Goal: Task Accomplishment & Management: Use online tool/utility

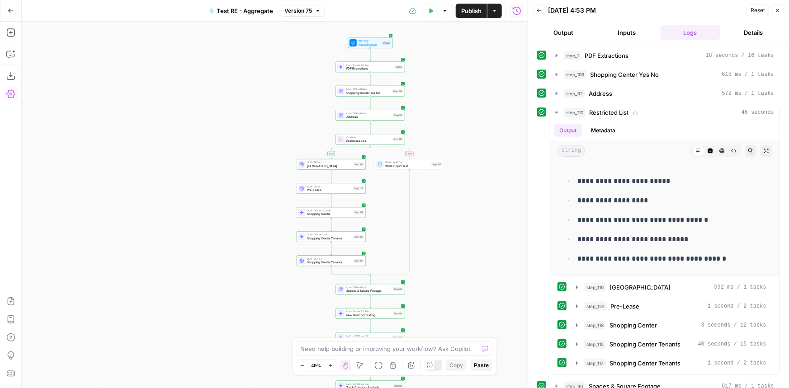
click at [471, 9] on span "Publish" at bounding box center [471, 10] width 20 height 9
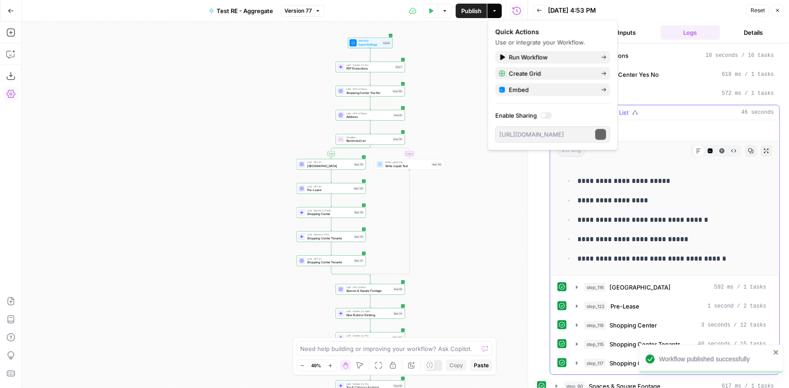
scroll to position [85, 0]
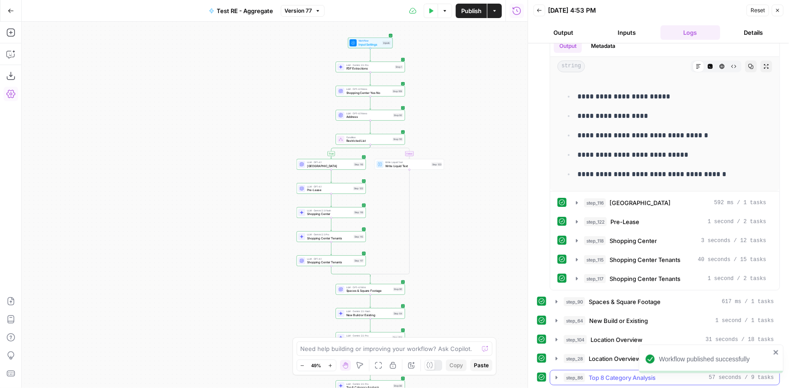
click at [604, 376] on span "Top 8 Category Analysis" at bounding box center [621, 377] width 67 height 9
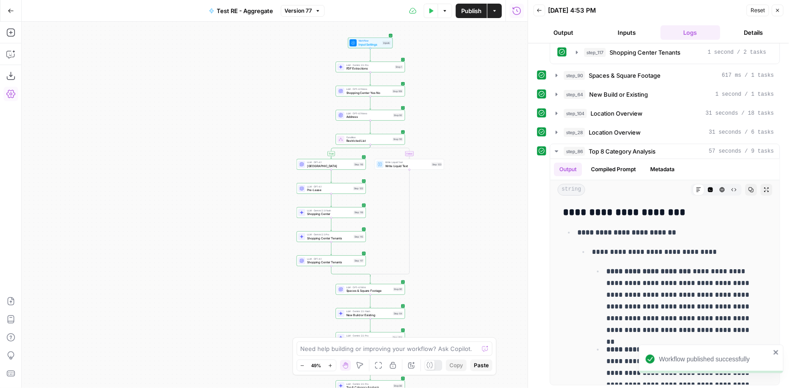
scroll to position [188, 0]
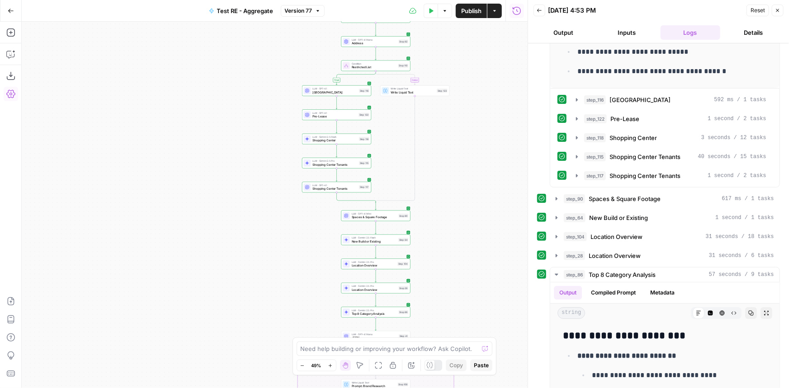
drag, startPoint x: 473, startPoint y: 255, endPoint x: 476, endPoint y: 174, distance: 80.5
click at [476, 174] on div "true false true false Workflow Input Settings Inputs LLM · Gemini 2.5 Pro PDF E…" at bounding box center [275, 205] width 506 height 367
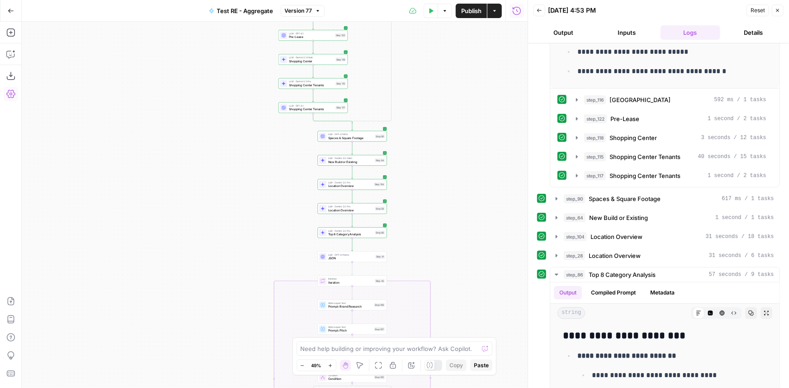
drag, startPoint x: 480, startPoint y: 282, endPoint x: 458, endPoint y: 210, distance: 76.1
click at [458, 210] on div "true false true false Workflow Input Settings Inputs LLM · Gemini 2.5 Pro PDF E…" at bounding box center [275, 205] width 506 height 367
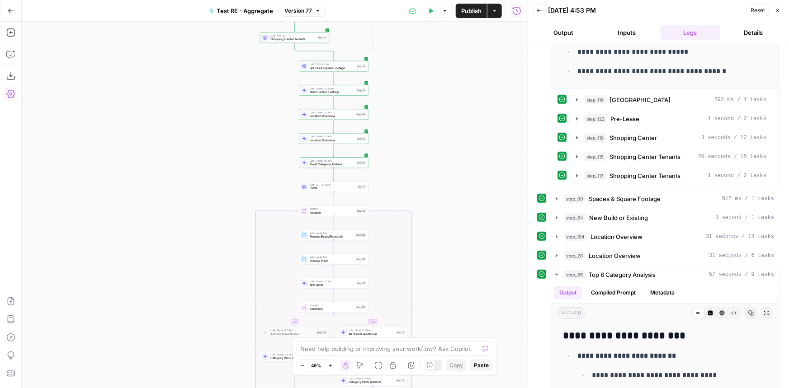
drag, startPoint x: 486, startPoint y: 296, endPoint x: 463, endPoint y: 206, distance: 93.2
click at [463, 206] on div "true false true false Workflow Input Settings Inputs LLM · Gemini 2.5 Pro PDF E…" at bounding box center [275, 205] width 506 height 367
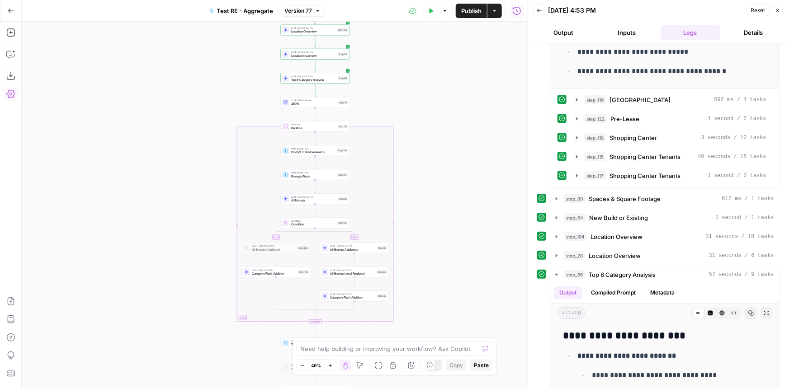
drag, startPoint x: 443, startPoint y: 239, endPoint x: 443, endPoint y: 168, distance: 70.5
click at [443, 168] on div "true false true false Workflow Input Settings Inputs LLM · Gemini 2.5 Pro PDF E…" at bounding box center [275, 205] width 506 height 367
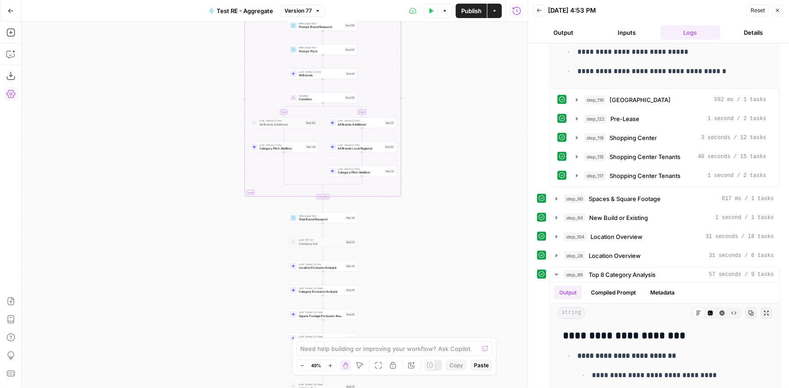
drag, startPoint x: 444, startPoint y: 223, endPoint x: 451, endPoint y: 201, distance: 23.7
click at [451, 201] on div "true false true false Workflow Input Settings Inputs LLM · Gemini 2.5 Pro PDF E…" at bounding box center [275, 205] width 506 height 367
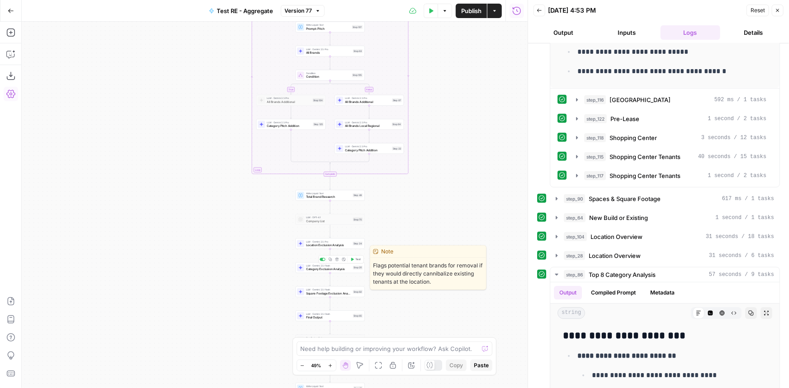
click at [343, 268] on span "Category Exclusion Analysis" at bounding box center [328, 269] width 45 height 5
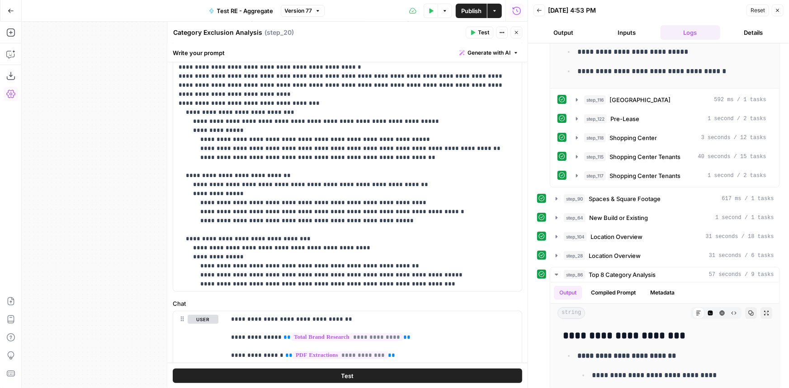
scroll to position [0, 0]
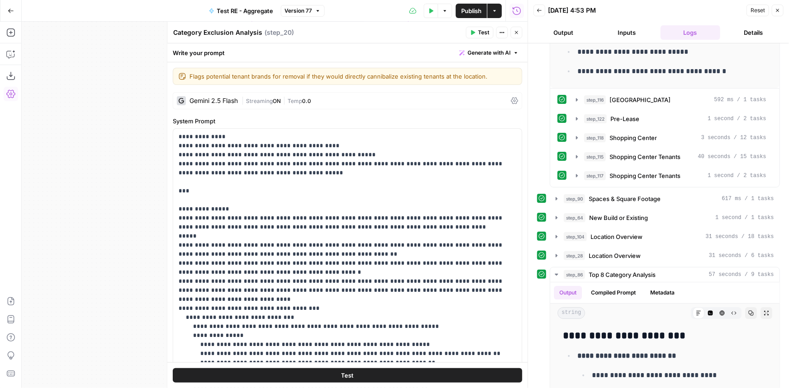
click at [518, 32] on icon "button" at bounding box center [515, 32] width 5 height 5
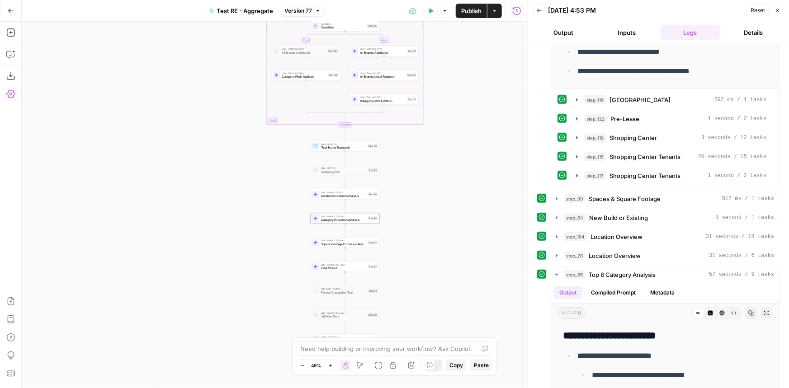
drag, startPoint x: 416, startPoint y: 314, endPoint x: 431, endPoint y: 264, distance: 51.5
click at [431, 264] on div "true false true false Workflow Input Settings Inputs LLM · Gemini 2.5 Pro PDF E…" at bounding box center [275, 205] width 506 height 367
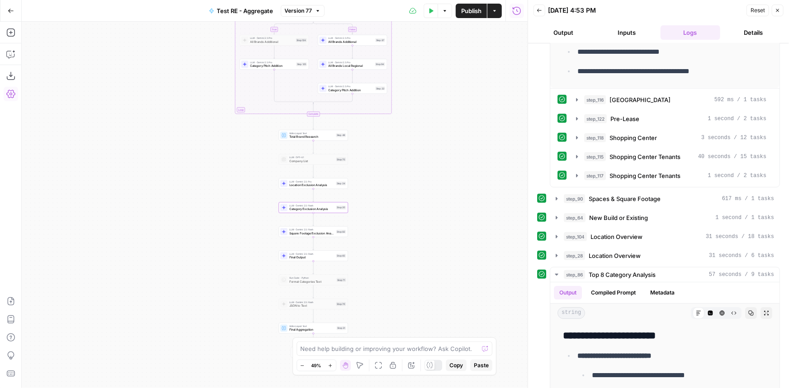
drag, startPoint x: 432, startPoint y: 270, endPoint x: 397, endPoint y: 258, distance: 37.3
click at [397, 258] on div "true false true false Workflow Input Settings Inputs LLM · Gemini 2.5 Pro PDF E…" at bounding box center [275, 205] width 506 height 367
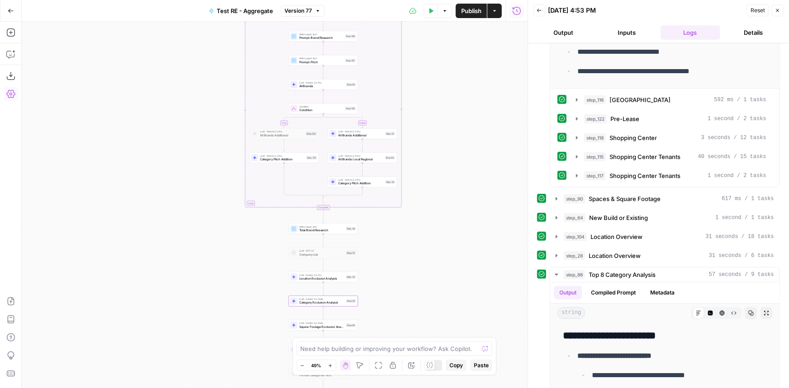
drag, startPoint x: 389, startPoint y: 207, endPoint x: 444, endPoint y: 171, distance: 65.8
click at [404, 310] on div "true false true false Workflow Input Settings Inputs LLM · Gemini 2.5 Pro PDF E…" at bounding box center [275, 205] width 506 height 367
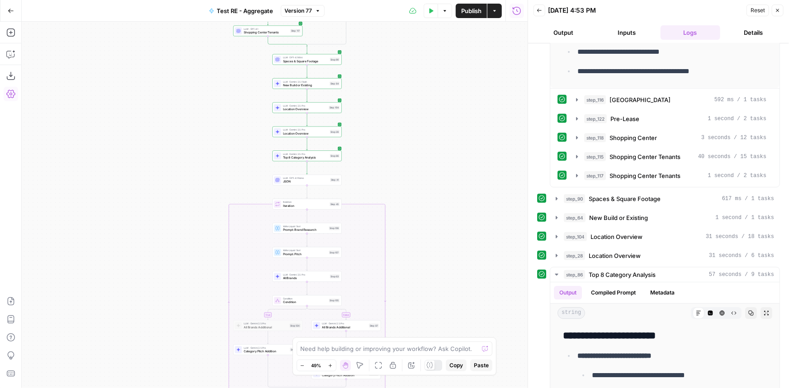
drag, startPoint x: 458, startPoint y: 163, endPoint x: 442, endPoint y: 320, distance: 157.6
click at [442, 320] on div "true false true false Workflow Input Settings Inputs LLM · Gemini 2.5 Pro PDF E…" at bounding box center [275, 205] width 506 height 367
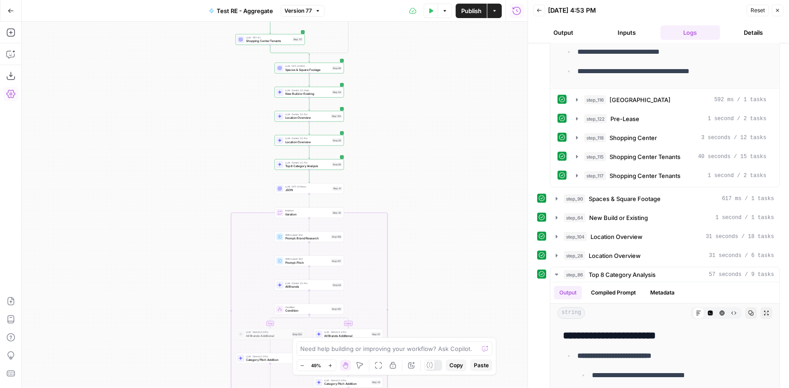
drag, startPoint x: 402, startPoint y: 100, endPoint x: 408, endPoint y: 201, distance: 100.5
click at [408, 201] on div "true false true false Workflow Input Settings Inputs LLM · Gemini 2.5 Pro PDF E…" at bounding box center [275, 205] width 506 height 367
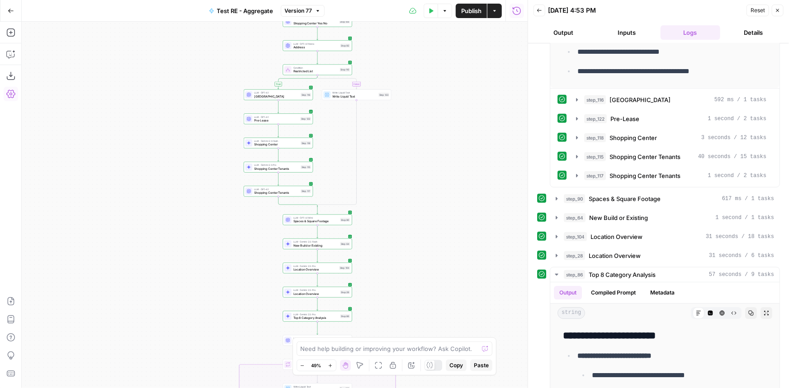
drag, startPoint x: 414, startPoint y: 149, endPoint x: 420, endPoint y: 216, distance: 67.1
click at [420, 216] on div "true false true false Workflow Input Settings Inputs LLM · Gemini 2.5 Pro PDF E…" at bounding box center [275, 205] width 506 height 367
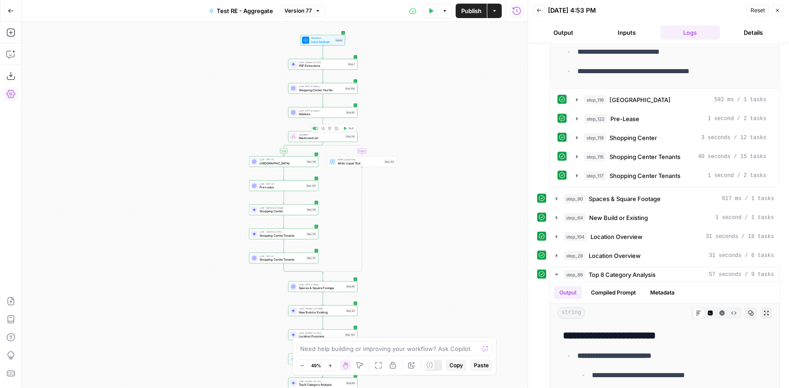
click at [323, 127] on icon "button" at bounding box center [323, 129] width 4 height 4
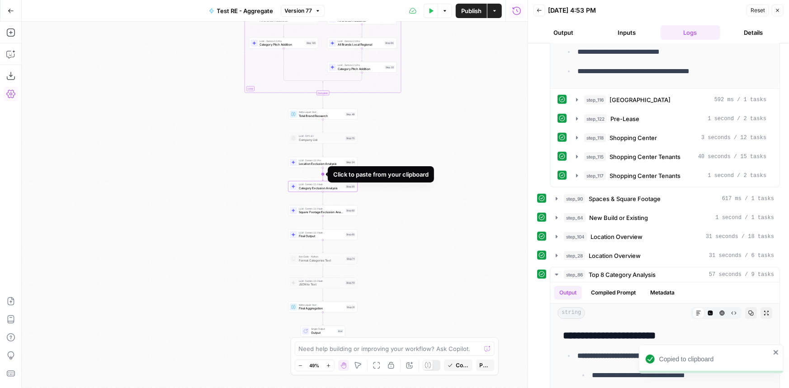
click at [324, 173] on icon "Edge from step_24 to step_20" at bounding box center [322, 174] width 1 height 13
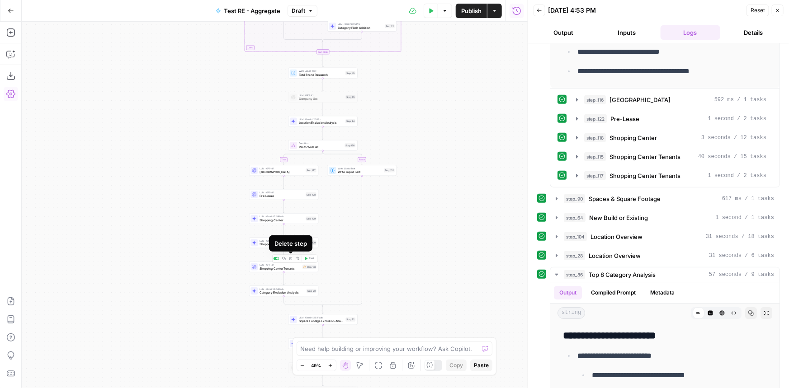
click at [290, 259] on icon "button" at bounding box center [291, 259] width 4 height 4
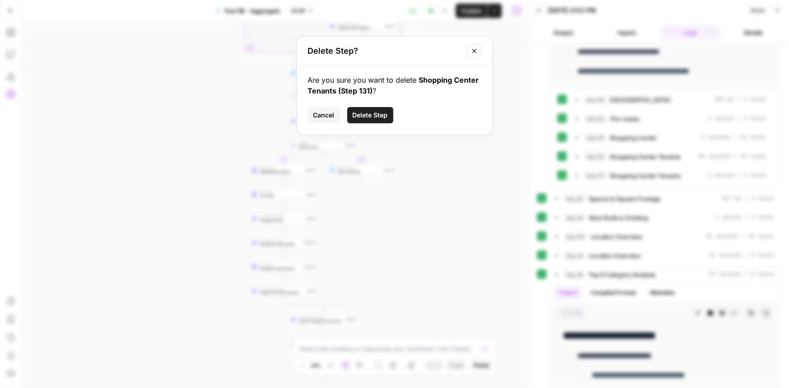
click at [372, 117] on span "Delete Step" at bounding box center [370, 115] width 35 height 9
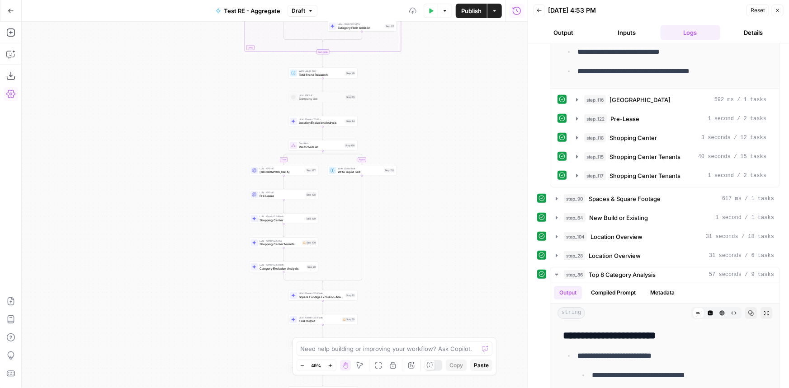
click at [291, 234] on icon "button" at bounding box center [291, 235] width 4 height 4
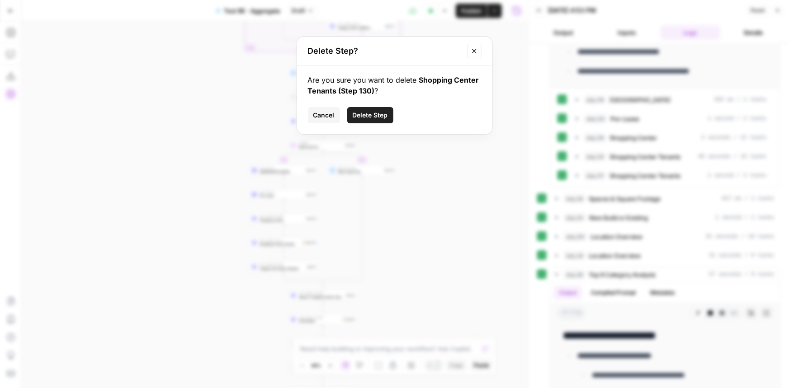
click at [377, 115] on span "Delete Step" at bounding box center [370, 115] width 35 height 9
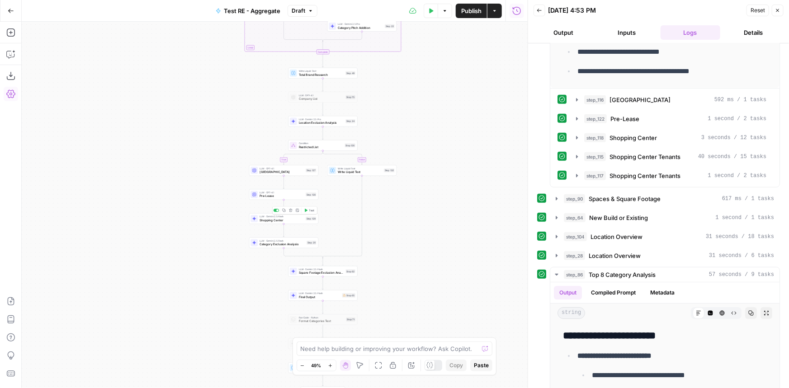
click at [289, 207] on button "Delete step" at bounding box center [291, 210] width 6 height 6
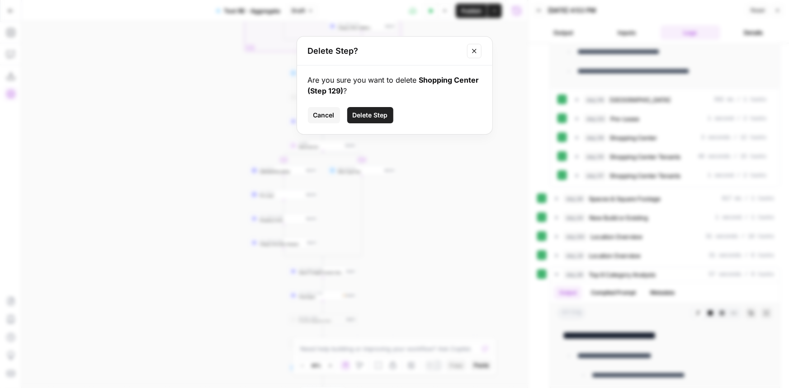
click at [370, 111] on span "Delete Step" at bounding box center [370, 115] width 35 height 9
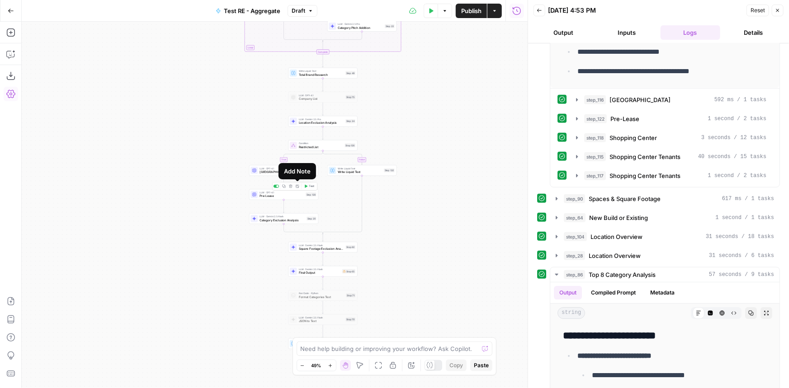
click at [291, 185] on icon "button" at bounding box center [290, 186] width 3 height 3
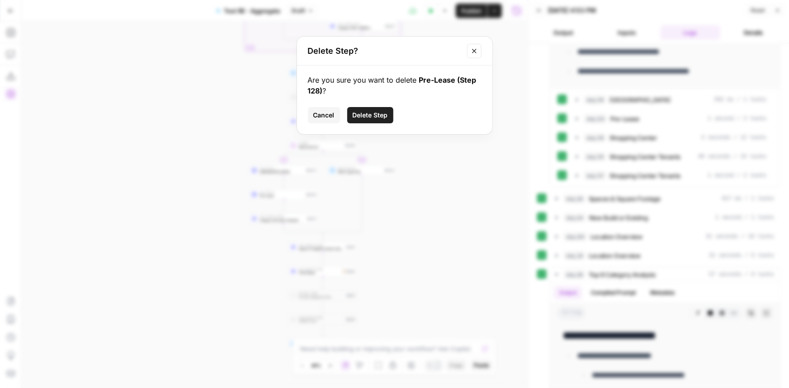
click at [373, 112] on span "Delete Step" at bounding box center [370, 115] width 35 height 9
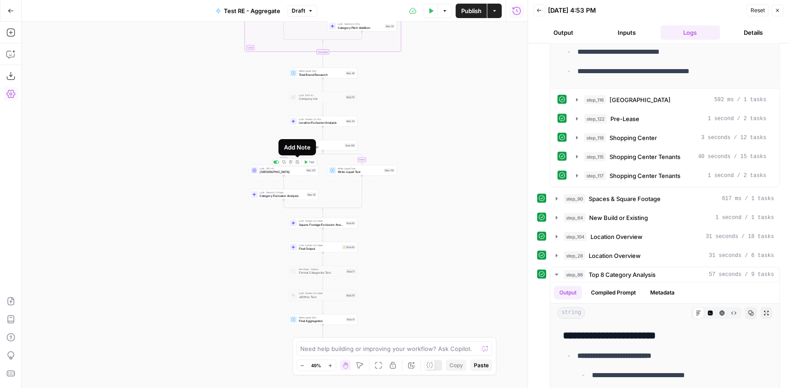
click at [291, 162] on icon "button" at bounding box center [290, 161] width 3 height 3
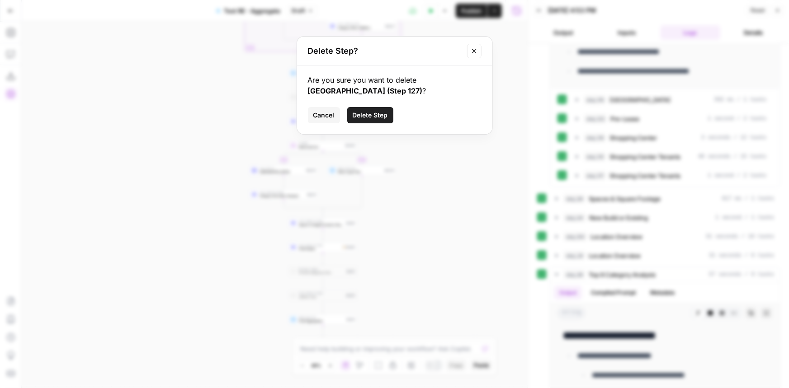
click at [371, 115] on span "Delete Step" at bounding box center [370, 115] width 35 height 9
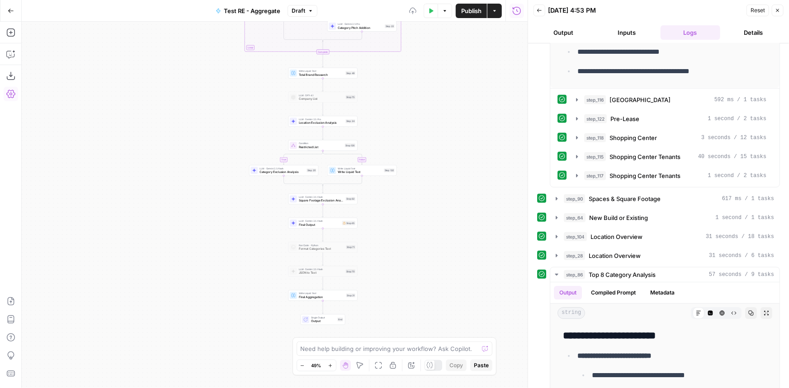
click at [375, 172] on span "Write Liquid Text" at bounding box center [360, 172] width 44 height 5
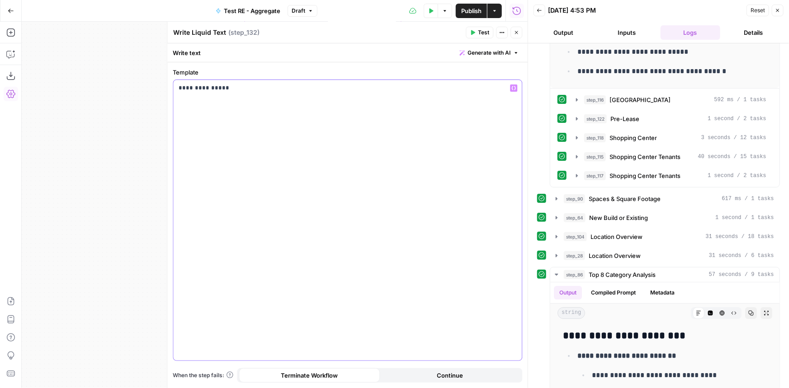
drag, startPoint x: 187, startPoint y: 90, endPoint x: 300, endPoint y: 91, distance: 112.5
click at [300, 91] on p "**********" at bounding box center [348, 88] width 338 height 9
click at [308, 95] on div "*****" at bounding box center [347, 220] width 348 height 281
click at [520, 31] on button "Close" at bounding box center [516, 33] width 12 height 12
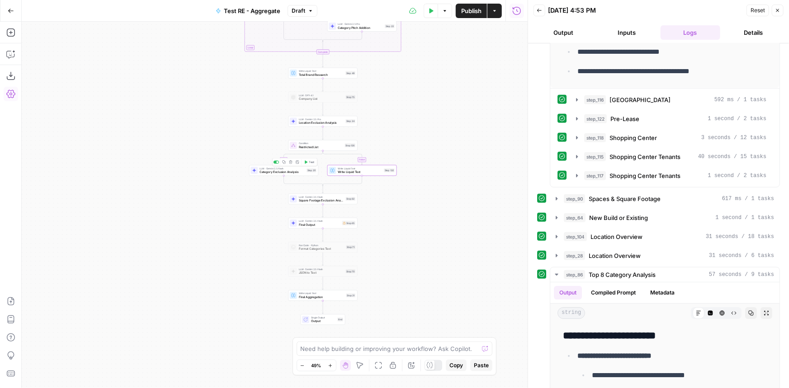
click at [276, 170] on span "Category Exclusion Analysis" at bounding box center [281, 172] width 45 height 5
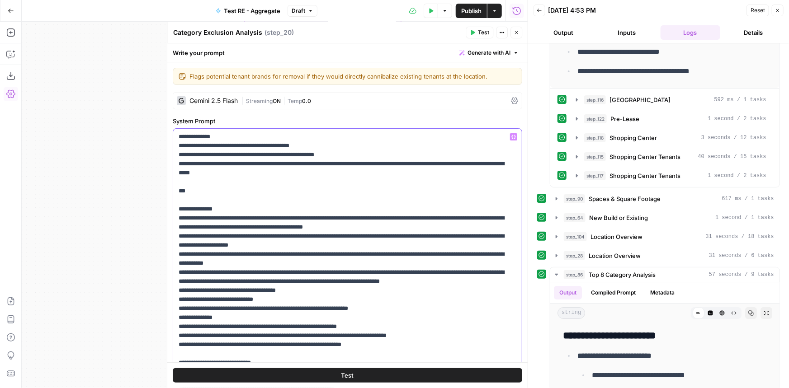
drag, startPoint x: 299, startPoint y: 263, endPoint x: 183, endPoint y: 254, distance: 116.0
click at [183, 254] on p "**********" at bounding box center [341, 358] width 325 height 452
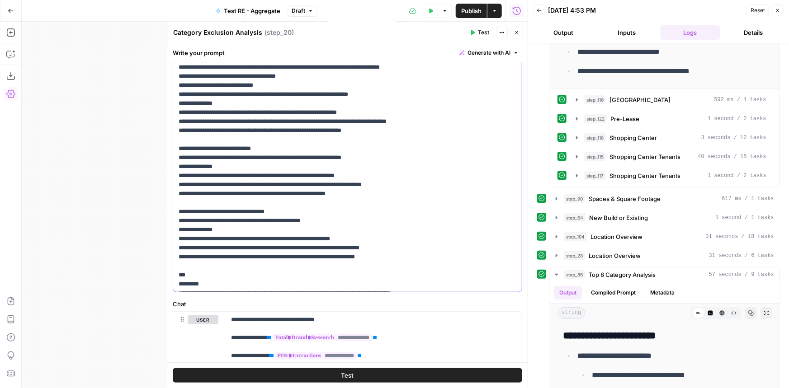
scroll to position [317, 0]
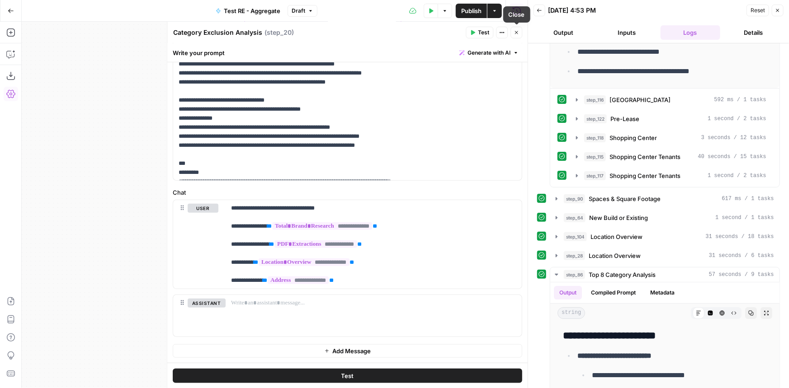
click at [517, 36] on button "Close" at bounding box center [516, 33] width 12 height 12
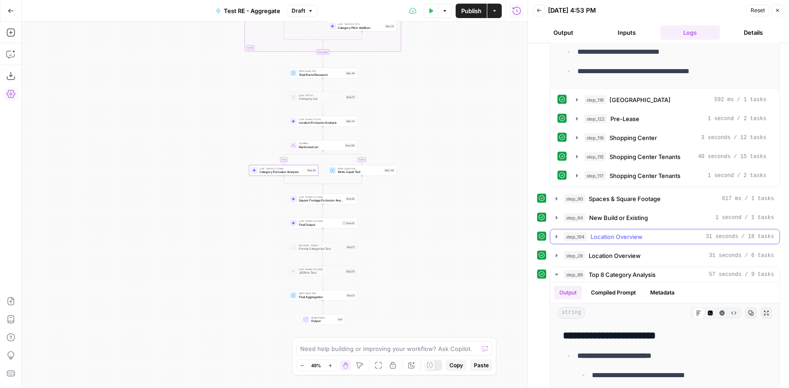
click at [636, 233] on span "Location Overview" at bounding box center [616, 236] width 52 height 9
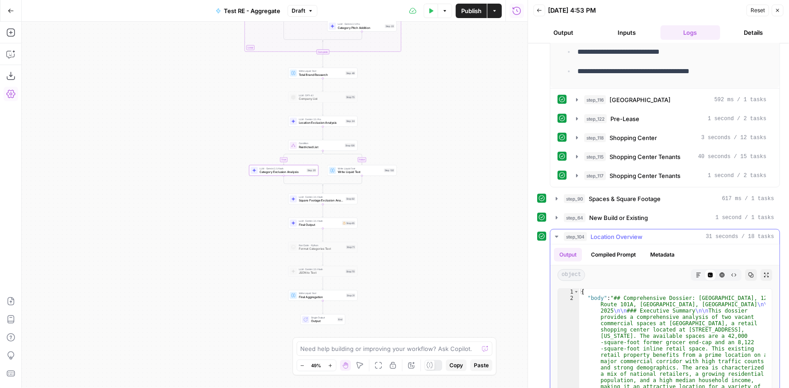
click at [636, 233] on span "Location Overview" at bounding box center [616, 236] width 52 height 9
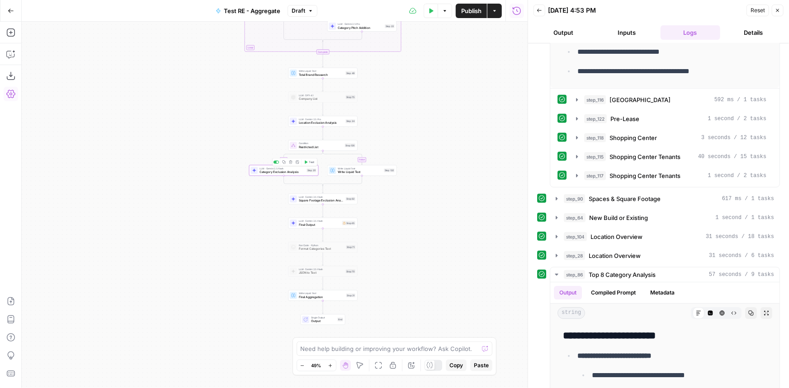
click at [292, 169] on span "LLM · Gemini 2.5 Flash" at bounding box center [281, 169] width 45 height 4
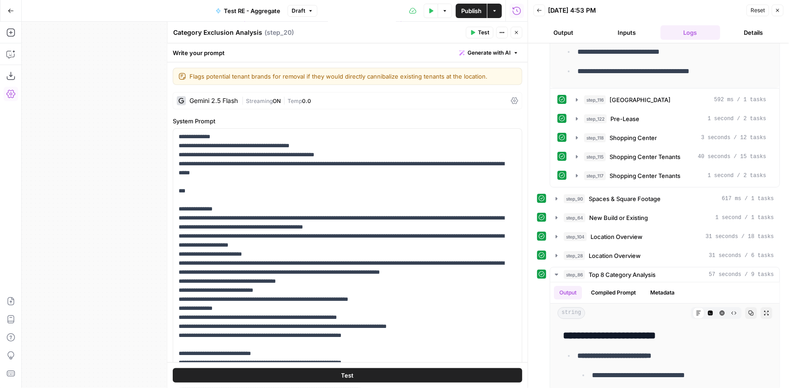
click at [301, 101] on span "Temp" at bounding box center [294, 101] width 14 height 7
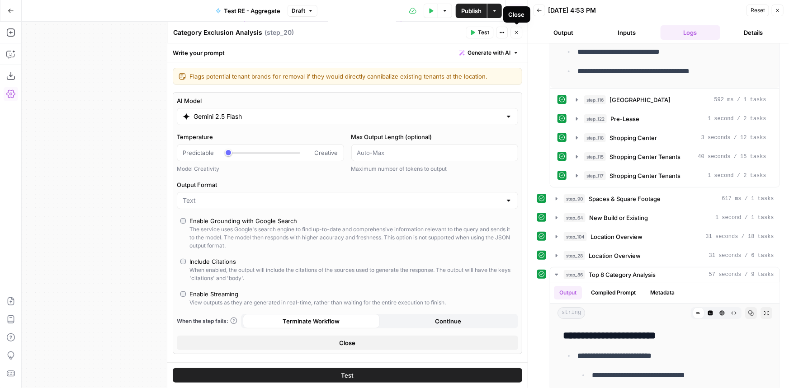
click at [519, 34] on button "Close" at bounding box center [516, 33] width 12 height 12
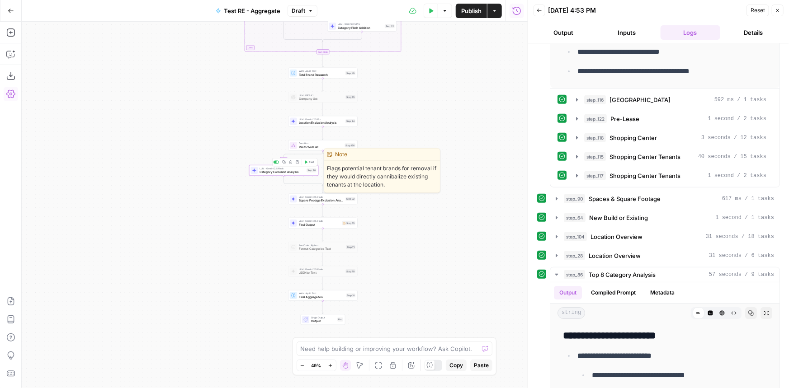
click at [301, 172] on span "Category Exclusion Analysis" at bounding box center [281, 172] width 45 height 5
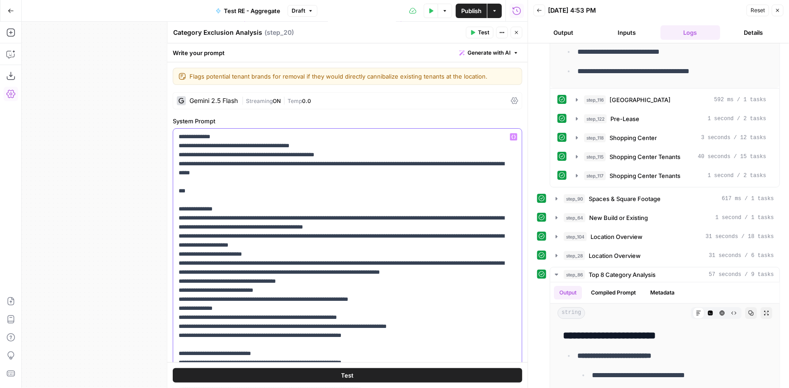
drag, startPoint x: 343, startPoint y: 155, endPoint x: 290, endPoint y: 155, distance: 53.3
click at [290, 155] on p "**********" at bounding box center [341, 353] width 325 height 443
drag, startPoint x: 283, startPoint y: 174, endPoint x: 426, endPoint y: 164, distance: 143.2
click at [426, 164] on p "**********" at bounding box center [341, 353] width 325 height 443
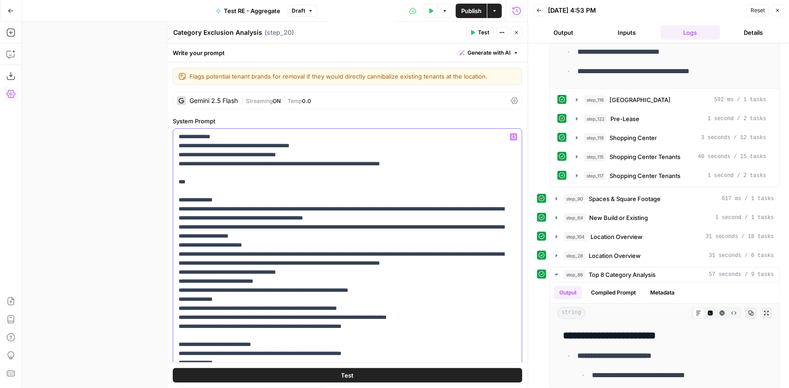
click at [334, 156] on p "**********" at bounding box center [341, 349] width 325 height 434
click at [303, 156] on p "**********" at bounding box center [341, 349] width 325 height 434
drag, startPoint x: 340, startPoint y: 165, endPoint x: 481, endPoint y: 155, distance: 140.9
click at [481, 155] on p "**********" at bounding box center [341, 353] width 325 height 443
drag, startPoint x: 259, startPoint y: 209, endPoint x: 277, endPoint y: 212, distance: 18.8
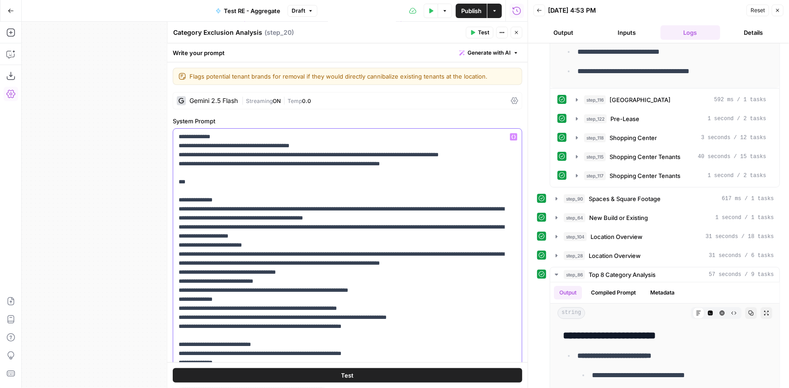
click at [277, 212] on p "**********" at bounding box center [341, 349] width 325 height 434
click at [474, 208] on p "**********" at bounding box center [341, 349] width 325 height 434
click at [478, 207] on p "**********" at bounding box center [341, 349] width 325 height 434
click at [203, 221] on p "**********" at bounding box center [341, 349] width 325 height 434
drag, startPoint x: 276, startPoint y: 245, endPoint x: 167, endPoint y: 244, distance: 108.9
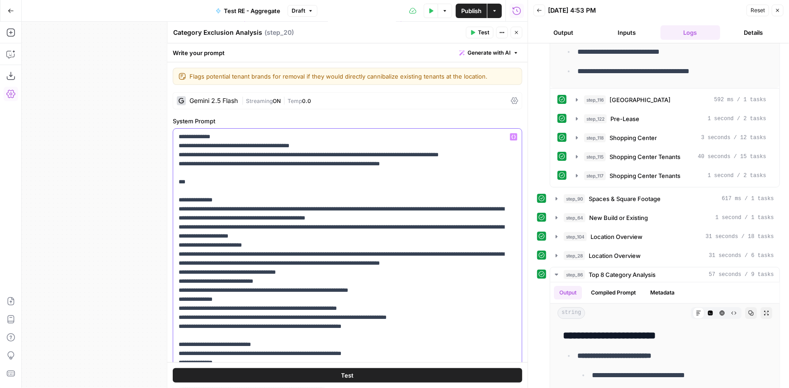
click at [167, 244] on div "**********" at bounding box center [347, 205] width 361 height 367
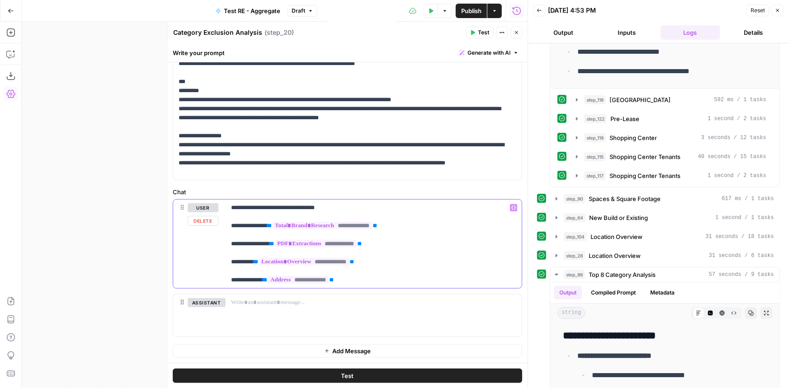
drag, startPoint x: 356, startPoint y: 283, endPoint x: 219, endPoint y: 263, distance: 138.3
click at [219, 263] on div "**********" at bounding box center [347, 244] width 348 height 89
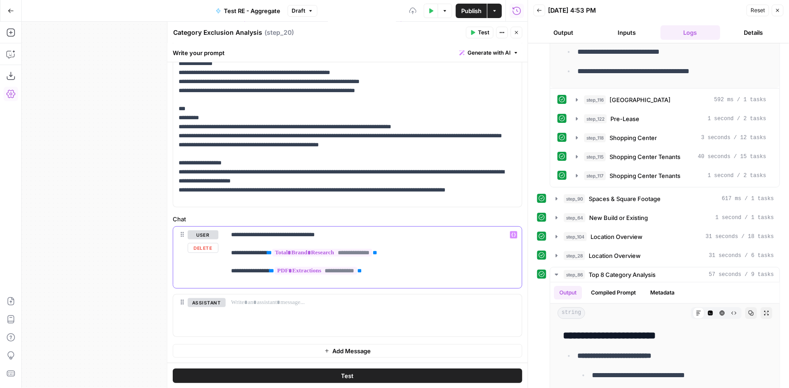
scroll to position [281, 0]
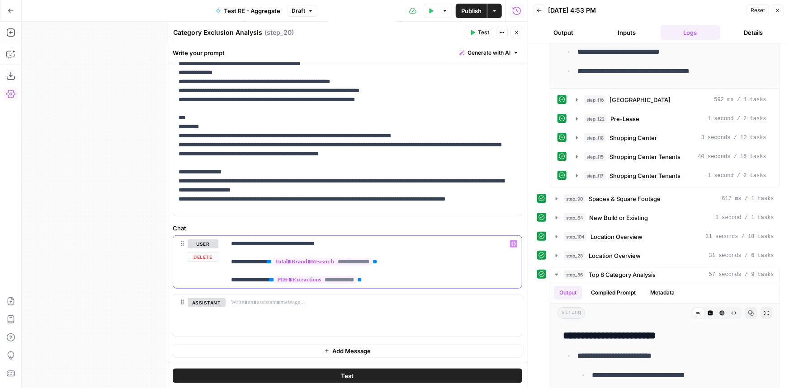
drag, startPoint x: 230, startPoint y: 279, endPoint x: 251, endPoint y: 282, distance: 20.6
click at [251, 282] on p "**********" at bounding box center [370, 262] width 279 height 45
drag, startPoint x: 390, startPoint y: 277, endPoint x: 278, endPoint y: 281, distance: 111.2
click at [278, 281] on p "**********" at bounding box center [370, 262] width 279 height 45
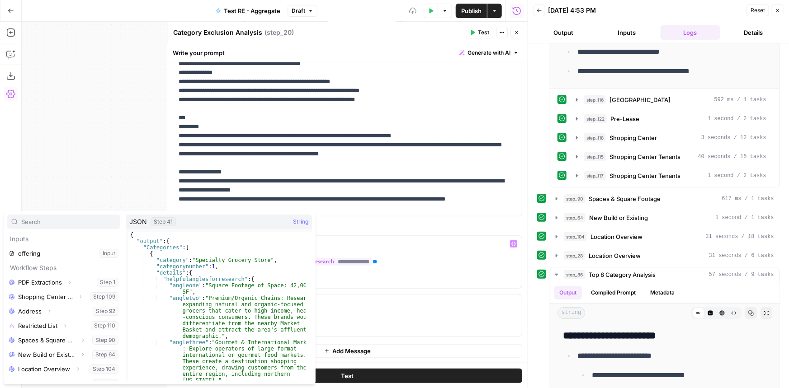
scroll to position [82, 0]
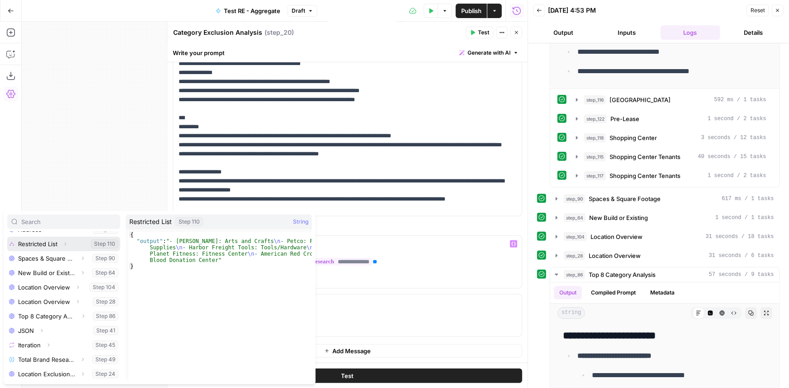
click at [42, 244] on button "Select variable Restricted List" at bounding box center [63, 244] width 113 height 14
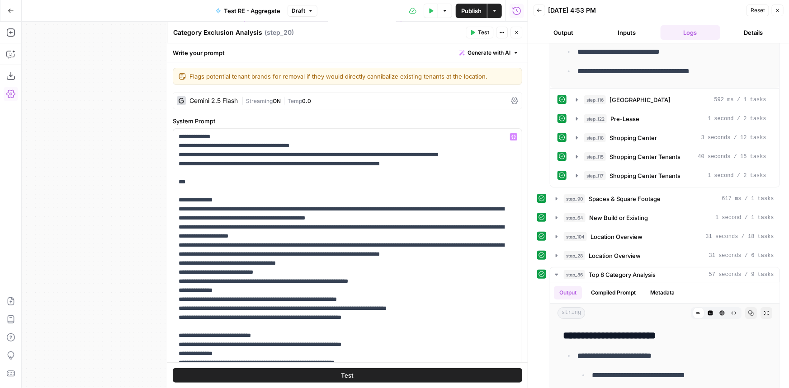
scroll to position [64, 0]
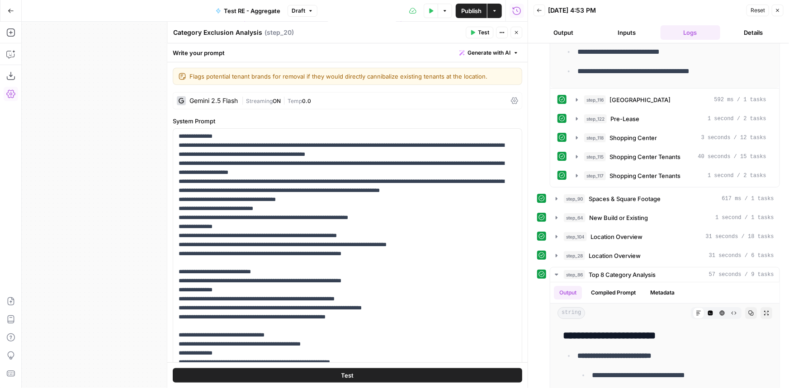
click at [286, 99] on span "|" at bounding box center [284, 100] width 7 height 9
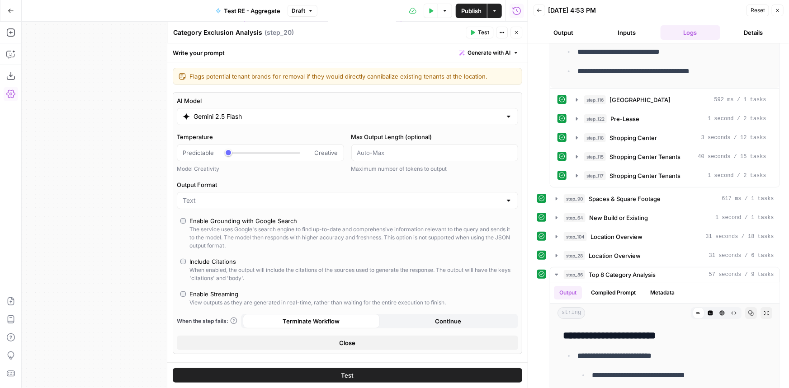
click at [231, 226] on div "The service uses Google's search engine to find up-to-date and comprehensive in…" at bounding box center [351, 238] width 325 height 24
click at [262, 114] on input "Gemini 2.5 Flash" at bounding box center [347, 116] width 308 height 9
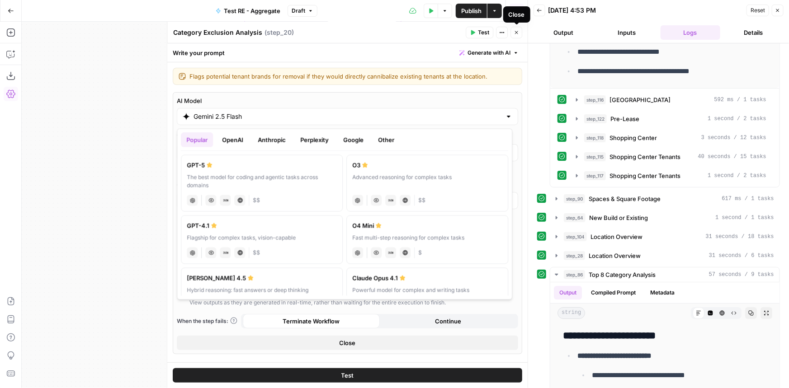
click at [516, 30] on icon "button" at bounding box center [515, 32] width 5 height 5
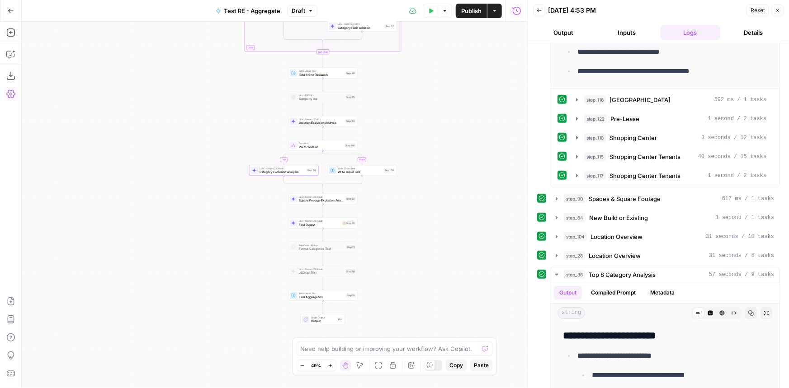
click at [328, 145] on span "Restricted List" at bounding box center [321, 147] width 44 height 5
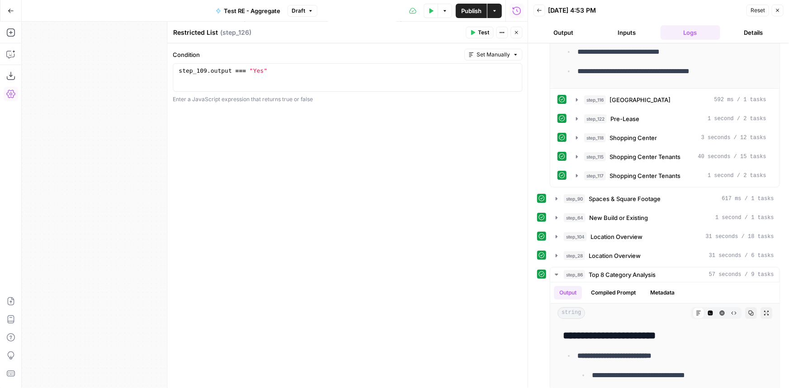
click at [210, 27] on div "Restricted List Restricted List" at bounding box center [195, 32] width 49 height 11
type textarea "Shopping Center Exclusions"
click at [515, 30] on icon "button" at bounding box center [515, 32] width 5 height 5
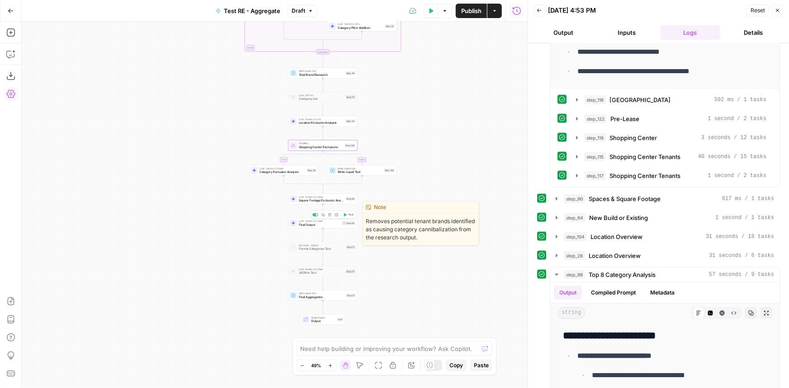
click at [334, 226] on span "Final Output" at bounding box center [320, 224] width 42 height 5
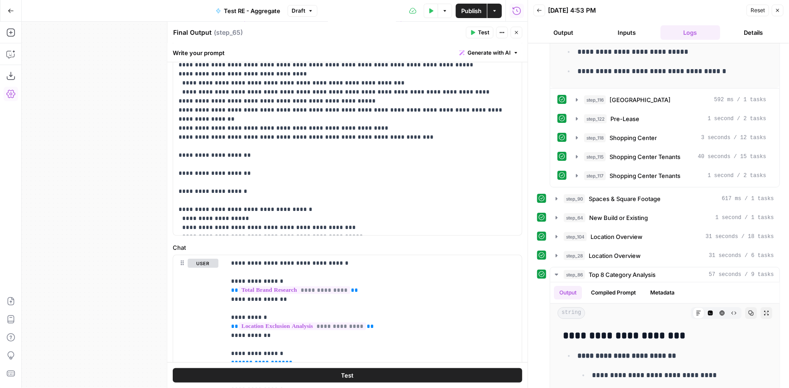
scroll to position [367, 0]
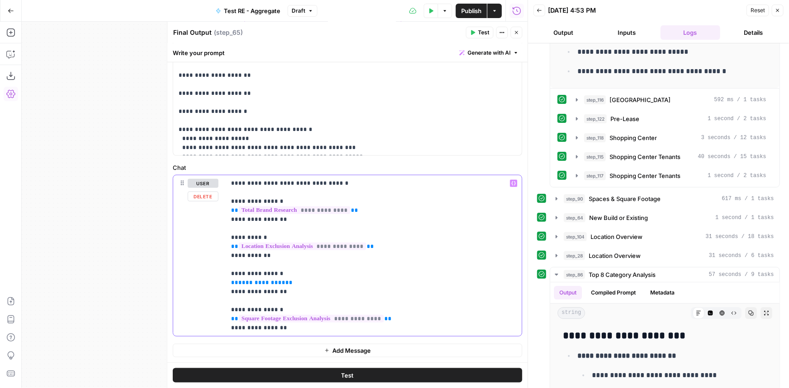
click at [259, 283] on span "**********" at bounding box center [261, 283] width 47 height 6
click at [256, 282] on span "**********" at bounding box center [261, 283] width 47 height 6
click at [519, 33] on button "Close" at bounding box center [516, 33] width 12 height 12
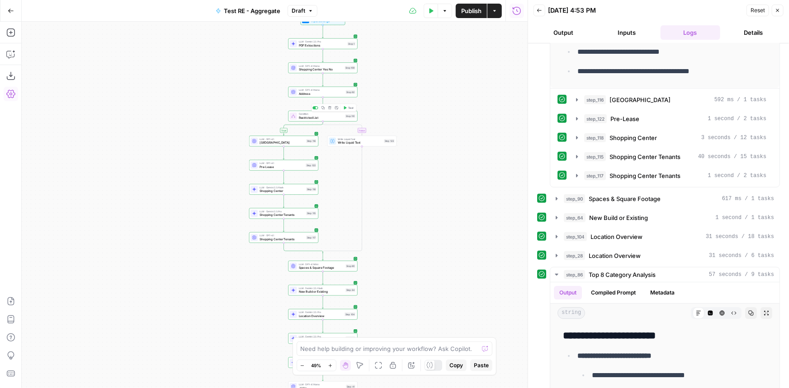
click at [329, 114] on span "Condition" at bounding box center [321, 115] width 45 height 4
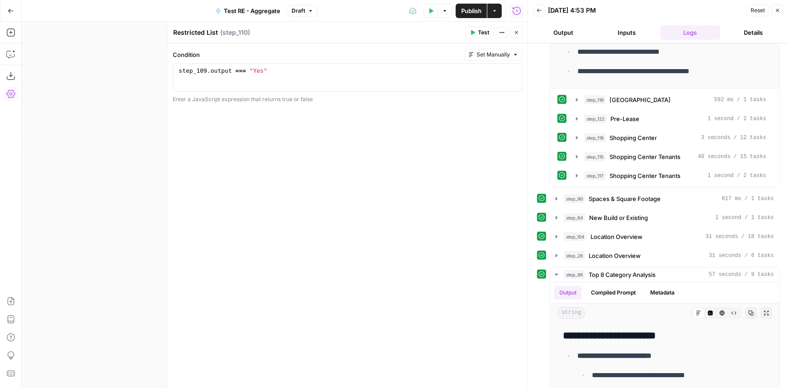
click at [174, 32] on textarea "Restricted List" at bounding box center [195, 32] width 45 height 9
type textarea "Shopping Center Restricted List"
click at [472, 10] on span "Publish" at bounding box center [471, 10] width 20 height 9
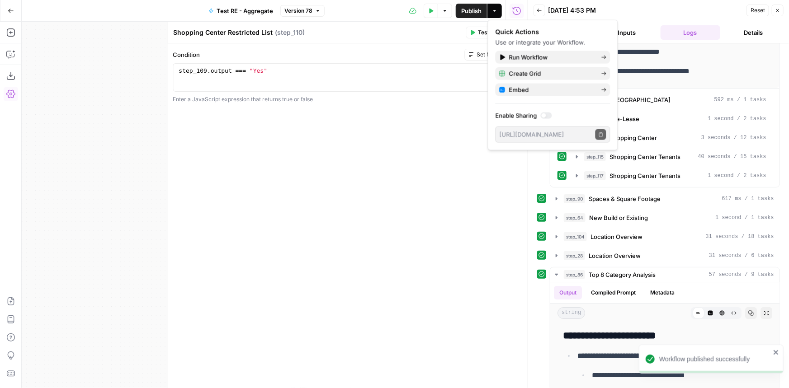
click at [12, 12] on icon "button" at bounding box center [11, 11] width 6 height 6
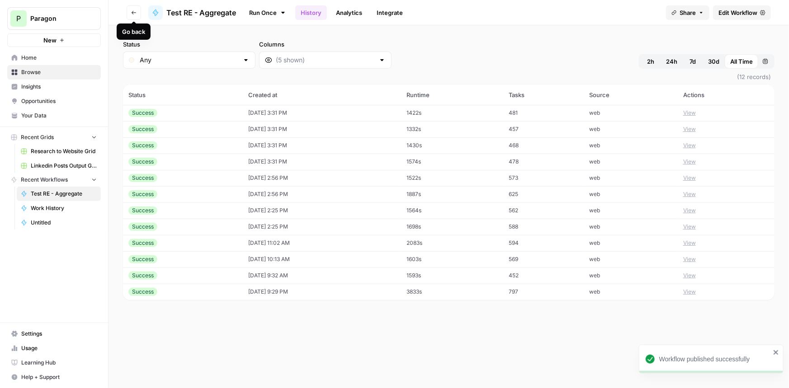
click at [134, 17] on button "Go back" at bounding box center [134, 12] width 14 height 14
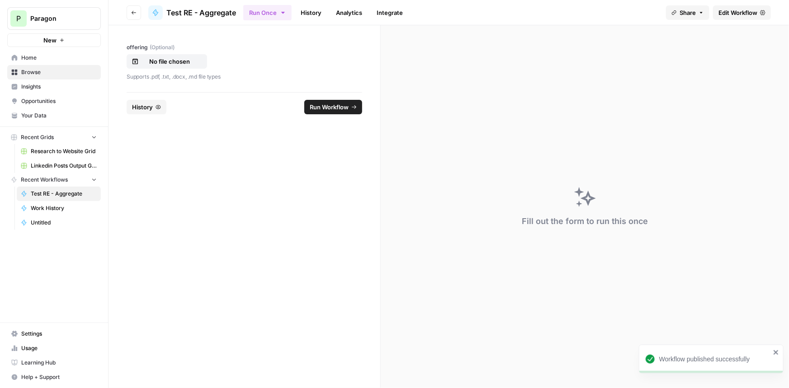
click at [143, 113] on button "History" at bounding box center [147, 107] width 40 height 14
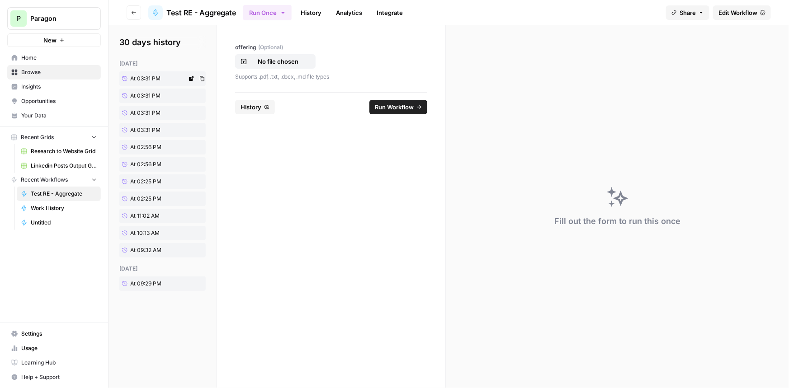
click at [149, 74] on link "At 03:31 PM" at bounding box center [152, 78] width 67 height 14
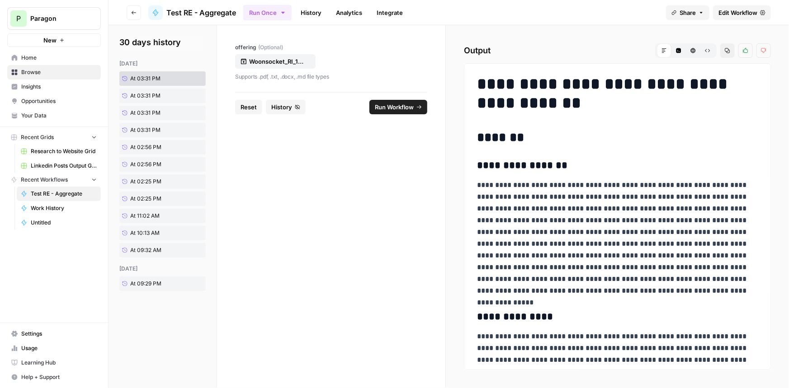
click at [390, 103] on span "Run Workflow" at bounding box center [394, 107] width 39 height 9
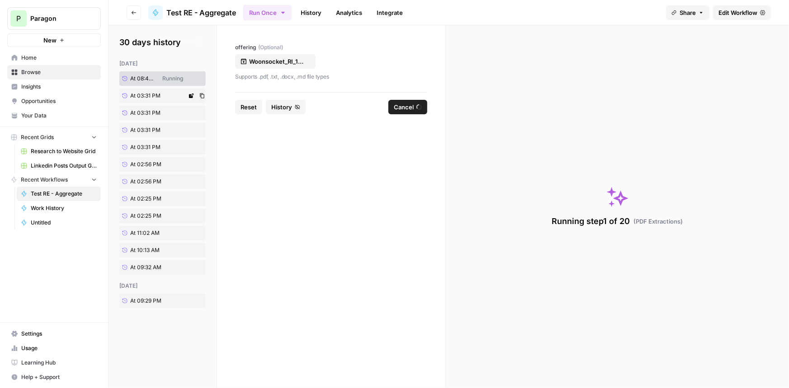
click at [162, 94] on link "At 03:31 PM" at bounding box center [152, 96] width 67 height 14
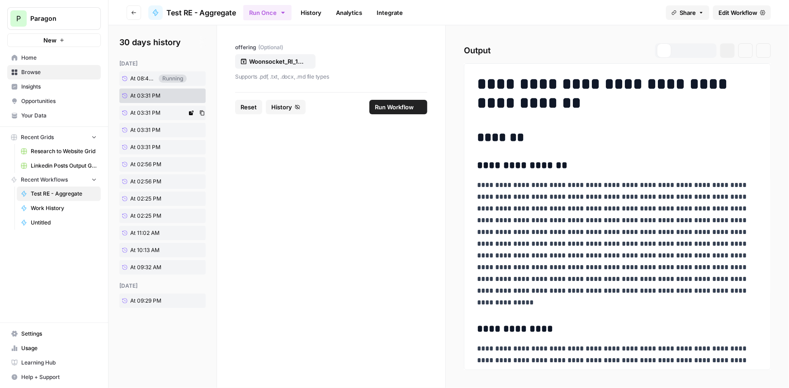
click at [160, 112] on span "At 03:31 PM" at bounding box center [145, 113] width 30 height 8
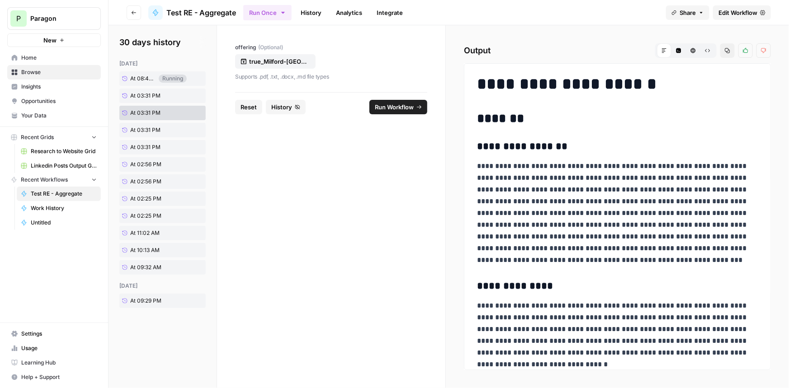
click at [378, 104] on span "Run Workflow" at bounding box center [394, 107] width 39 height 9
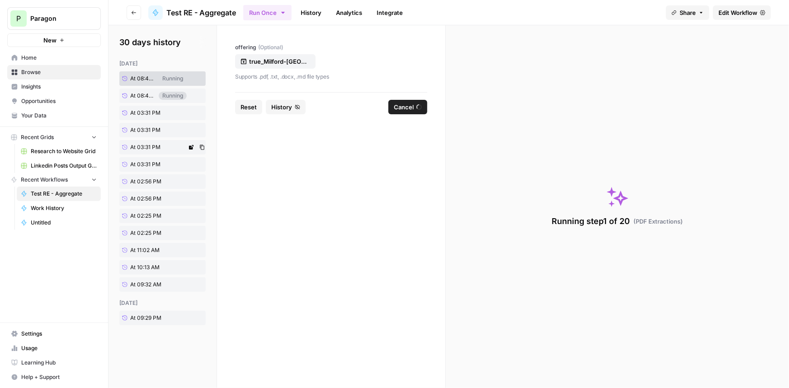
click at [146, 143] on span "At 03:31 PM" at bounding box center [145, 147] width 30 height 8
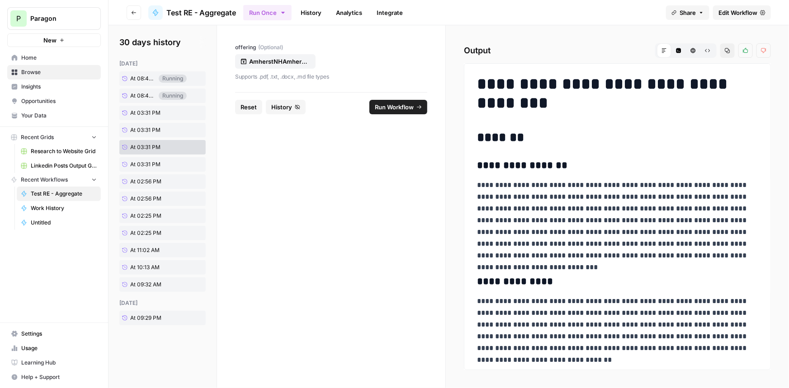
click at [400, 103] on span "Run Workflow" at bounding box center [394, 107] width 39 height 9
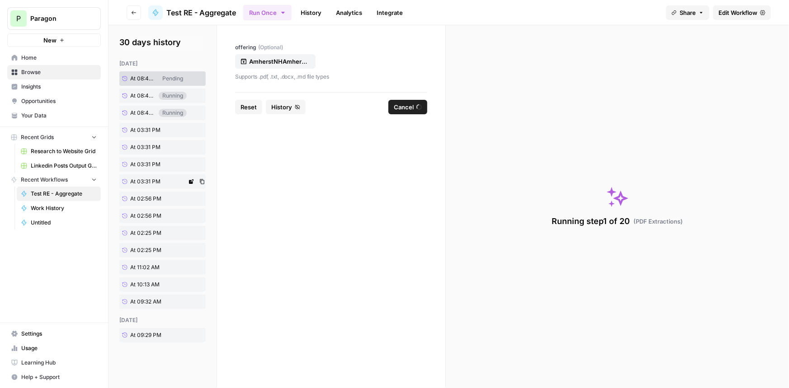
click at [160, 176] on link "At 03:31 PM" at bounding box center [152, 181] width 67 height 14
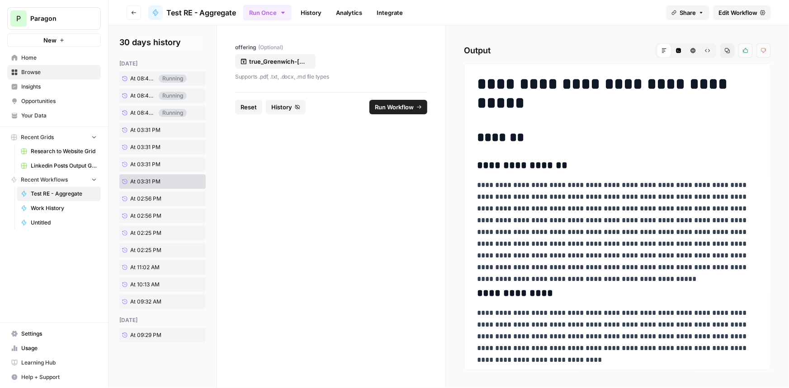
click at [385, 108] on span "Run Workflow" at bounding box center [394, 107] width 39 height 9
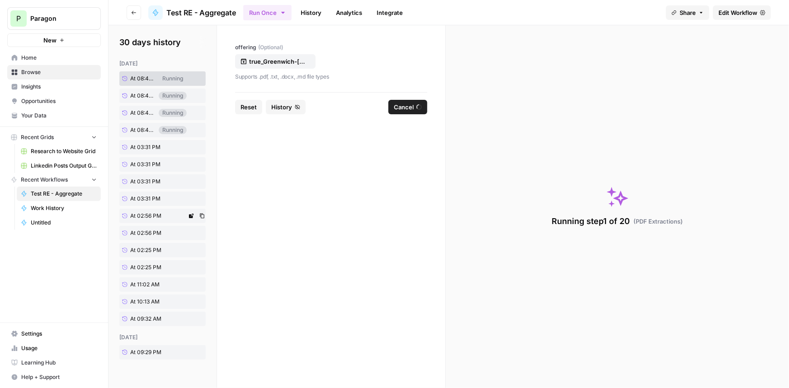
click at [156, 217] on span "At 02:56 PM" at bounding box center [145, 216] width 31 height 8
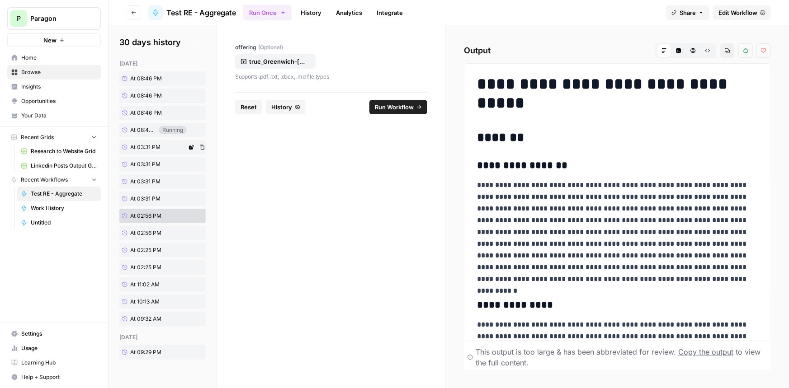
click at [145, 126] on span "At 08:46 PM" at bounding box center [143, 130] width 26 height 8
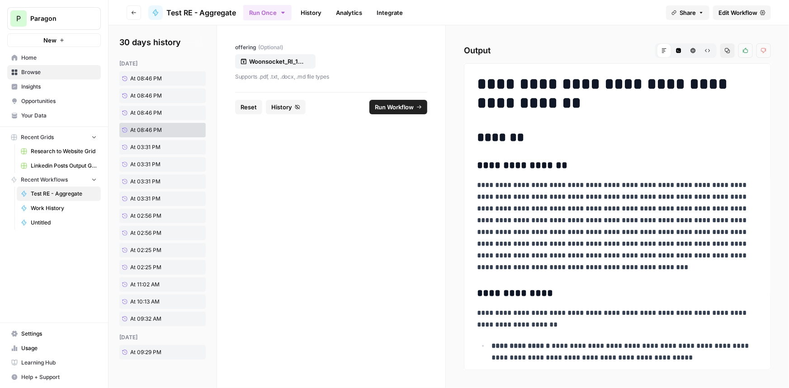
click at [771, 73] on div "**********" at bounding box center [617, 206] width 343 height 363
click at [771, 74] on div "**********" at bounding box center [617, 206] width 343 height 363
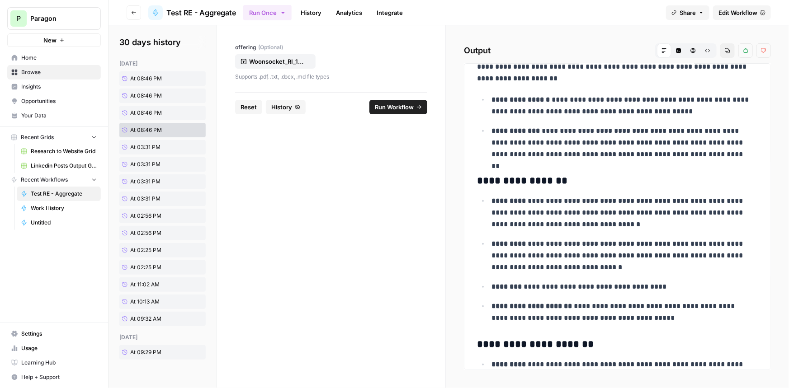
scroll to position [205, 0]
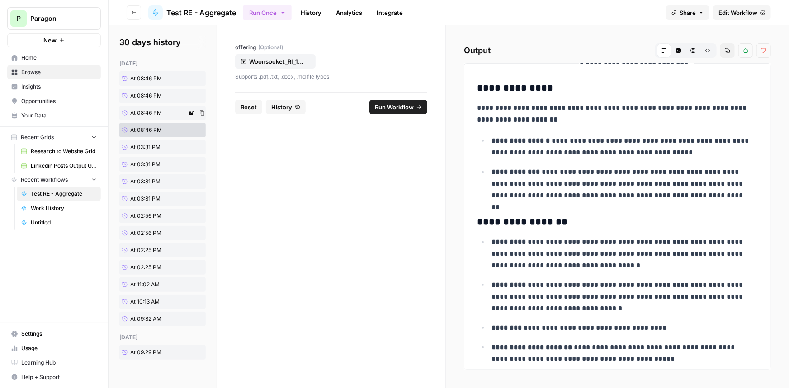
click at [151, 112] on span "At 08:46 PM" at bounding box center [146, 113] width 32 height 8
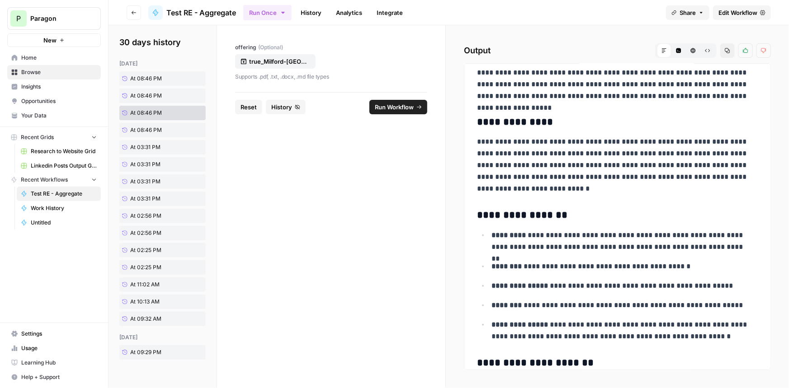
scroll to position [287, 0]
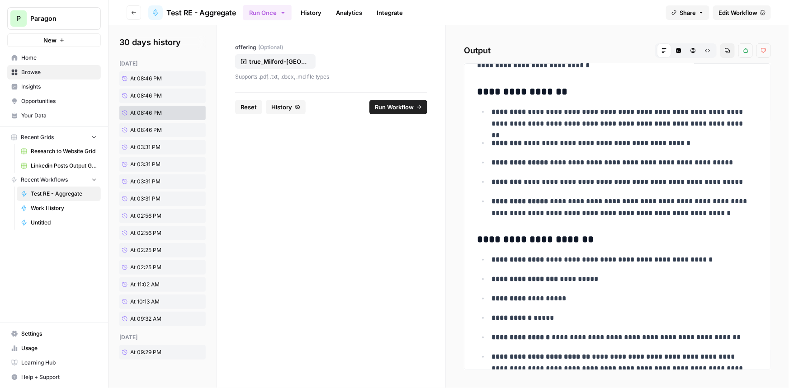
click at [753, 15] on span "Edit Workflow" at bounding box center [737, 12] width 39 height 9
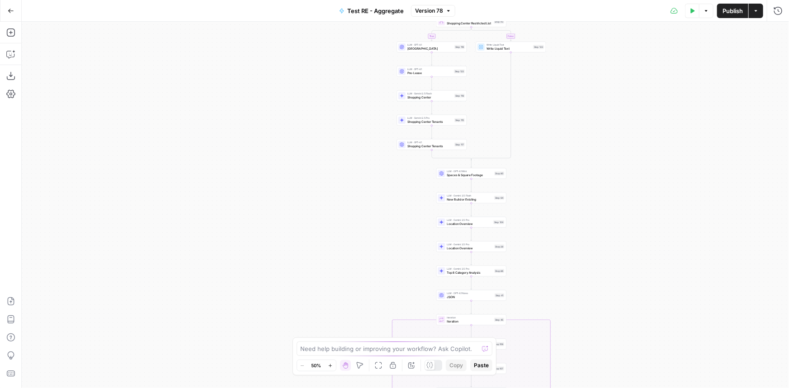
drag, startPoint x: 545, startPoint y: 92, endPoint x: 611, endPoint y: 243, distance: 164.7
click at [611, 243] on div "true false true false true false Workflow Input Settings Inputs LLM · Gemini 2.…" at bounding box center [405, 205] width 767 height 367
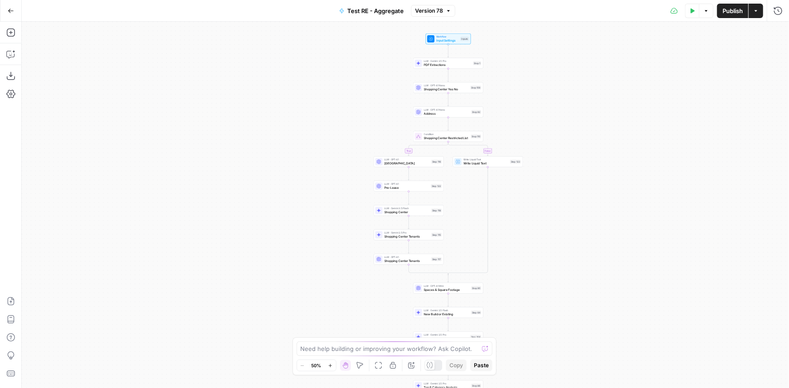
drag, startPoint x: 623, startPoint y: 135, endPoint x: 600, endPoint y: 249, distance: 117.1
click at [600, 249] on div "true false true false true false Workflow Input Settings Inputs LLM · Gemini 2.…" at bounding box center [405, 205] width 767 height 367
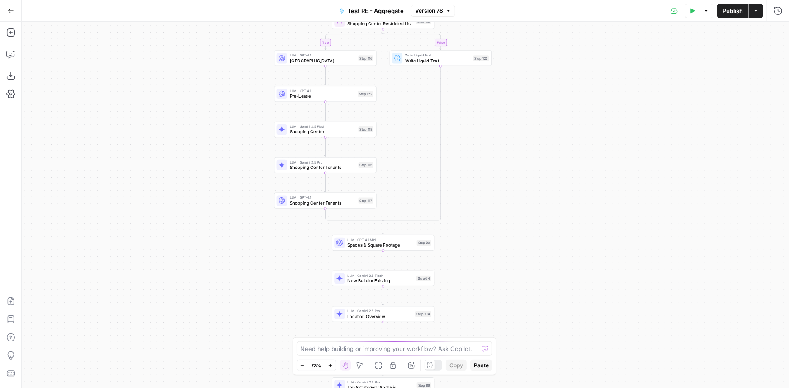
drag, startPoint x: 560, startPoint y: 223, endPoint x: 559, endPoint y: 205, distance: 18.1
click at [559, 205] on div "true false true false true false Workflow Input Settings Inputs LLM · Gemini 2.…" at bounding box center [405, 205] width 767 height 367
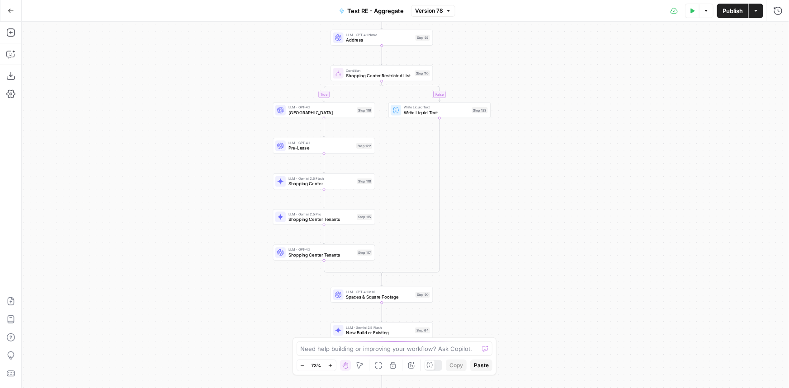
drag, startPoint x: 543, startPoint y: 180, endPoint x: 541, endPoint y: 274, distance: 94.0
click at [541, 274] on div "true false true false true false Workflow Input Settings Inputs LLM · Gemini 2.…" at bounding box center [405, 205] width 767 height 367
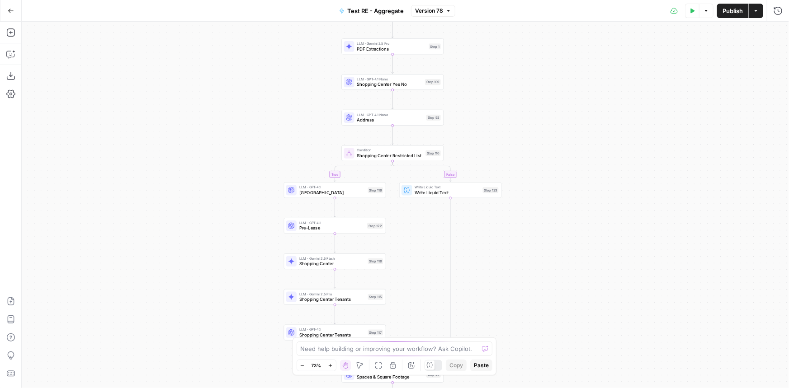
drag, startPoint x: 521, startPoint y: 155, endPoint x: 529, endPoint y: 199, distance: 45.0
click at [529, 199] on div "true false true false true false Workflow Input Settings Inputs LLM · Gemini 2.…" at bounding box center [405, 205] width 767 height 367
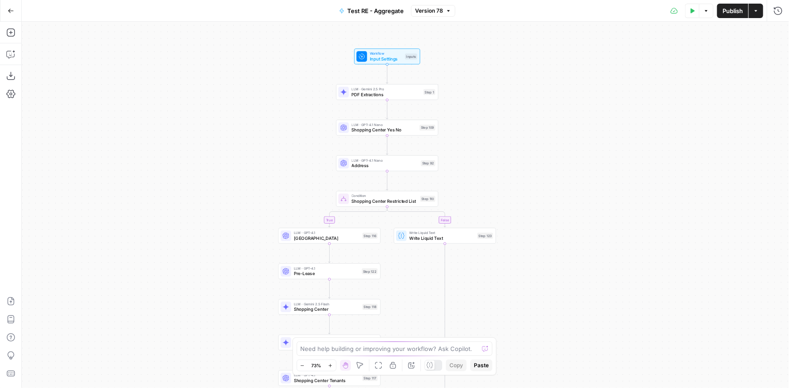
drag, startPoint x: 512, startPoint y: 77, endPoint x: 512, endPoint y: 109, distance: 32.1
click at [512, 109] on div "true false true false true false Workflow Input Settings Inputs LLM · Gemini 2.…" at bounding box center [405, 205] width 767 height 367
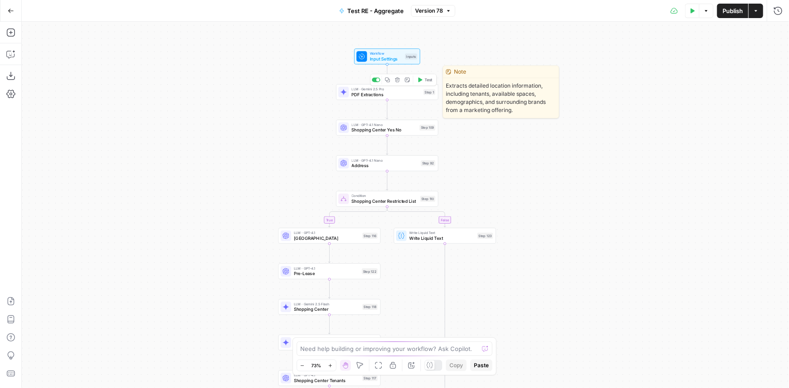
click at [411, 93] on span "PDF Extractions" at bounding box center [386, 94] width 69 height 7
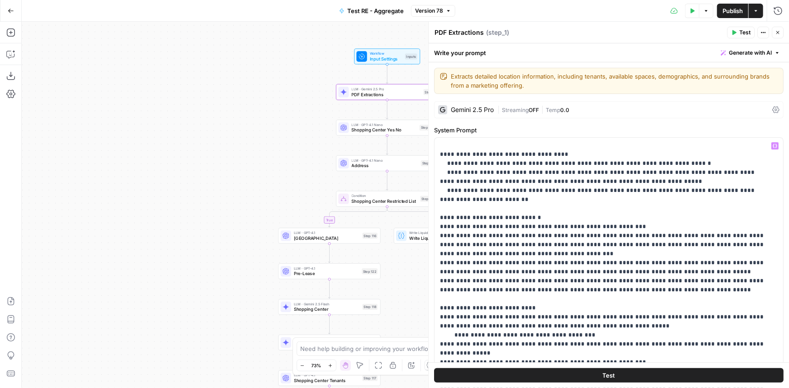
scroll to position [123, 0]
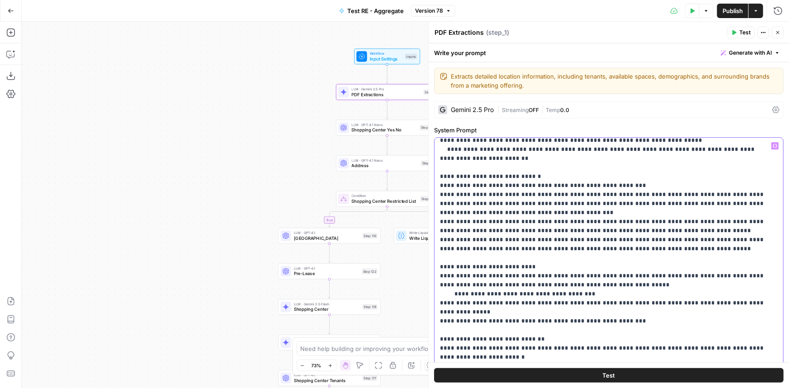
type input "tenant"
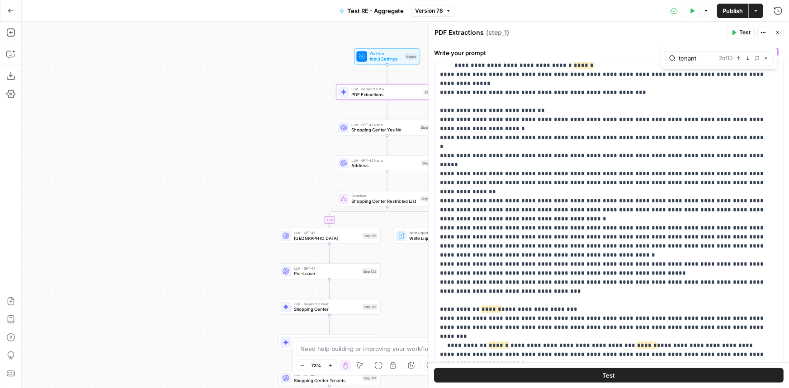
scroll to position [298, 0]
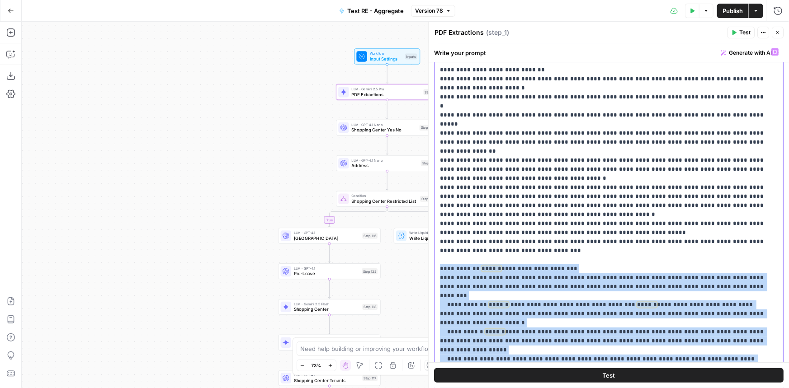
drag, startPoint x: 666, startPoint y: 351, endPoint x: 441, endPoint y: 231, distance: 254.9
click at [441, 231] on p "**********" at bounding box center [602, 133] width 325 height 768
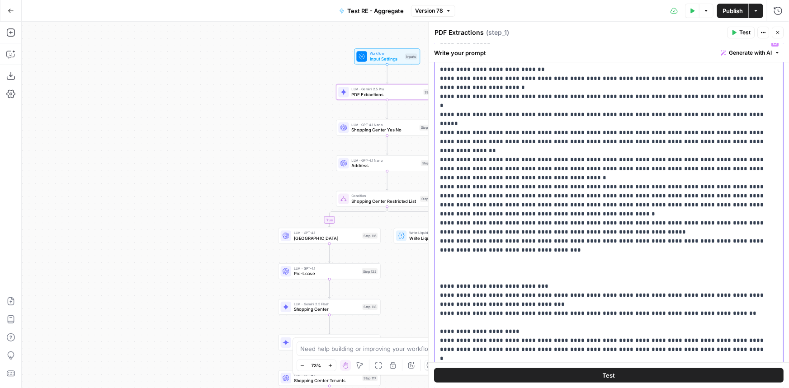
scroll to position [112, 0]
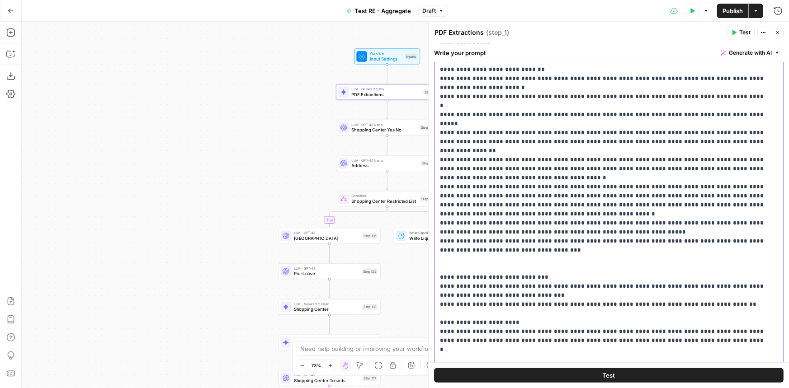
click at [446, 235] on p "**********" at bounding box center [602, 70] width 325 height 642
click at [448, 240] on p "**********" at bounding box center [602, 70] width 325 height 642
click at [447, 282] on p "**********" at bounding box center [602, 70] width 325 height 642
click at [447, 323] on p "**********" at bounding box center [602, 70] width 325 height 642
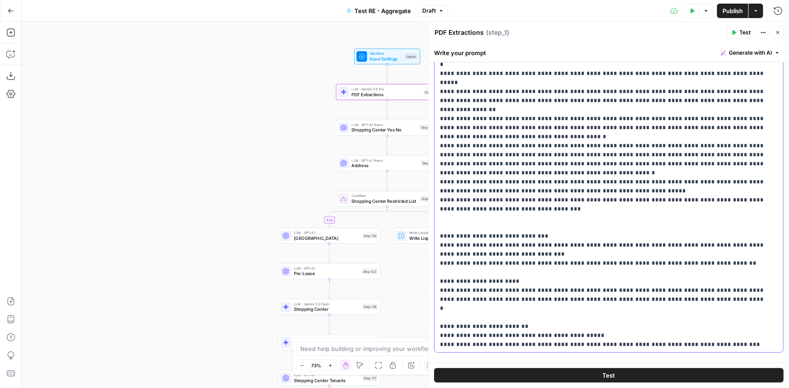
click at [449, 316] on p "**********" at bounding box center [602, 29] width 325 height 642
click at [779, 32] on icon "button" at bounding box center [777, 32] width 5 height 5
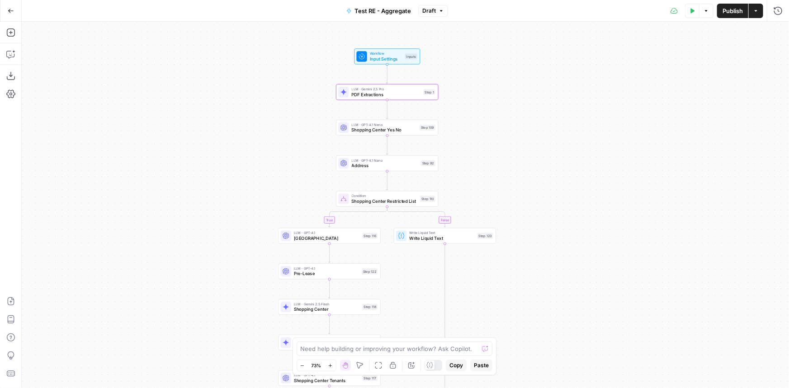
click at [620, 129] on div "true false true false true false Workflow Input Settings Inputs LLM · Gemini 2.…" at bounding box center [405, 205] width 767 height 367
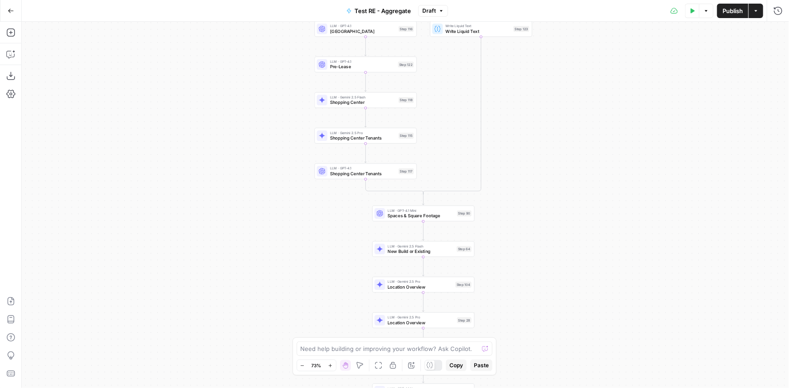
drag, startPoint x: 562, startPoint y: 240, endPoint x: 552, endPoint y: 174, distance: 66.7
click at [552, 174] on div "true false true false true false Workflow Input Settings Inputs LLM · Gemini 2.…" at bounding box center [405, 205] width 767 height 367
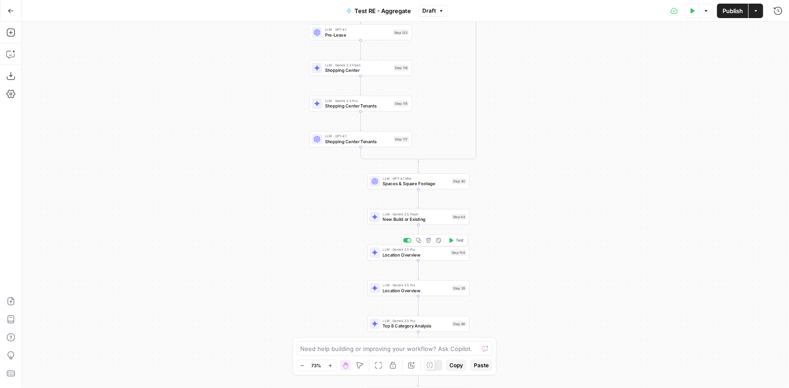
click at [439, 255] on span "Location Overview" at bounding box center [415, 255] width 65 height 7
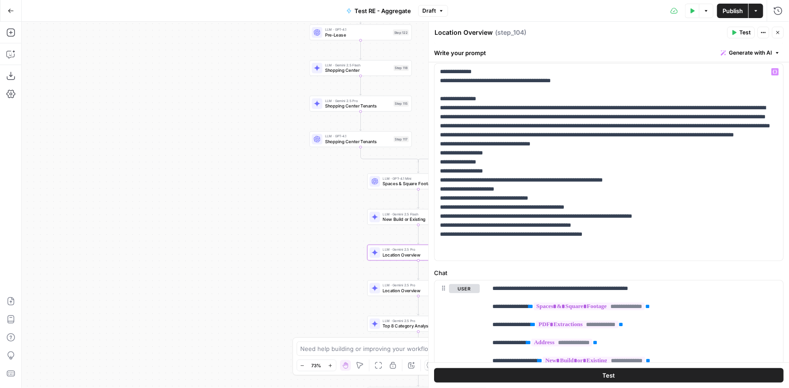
scroll to position [82, 0]
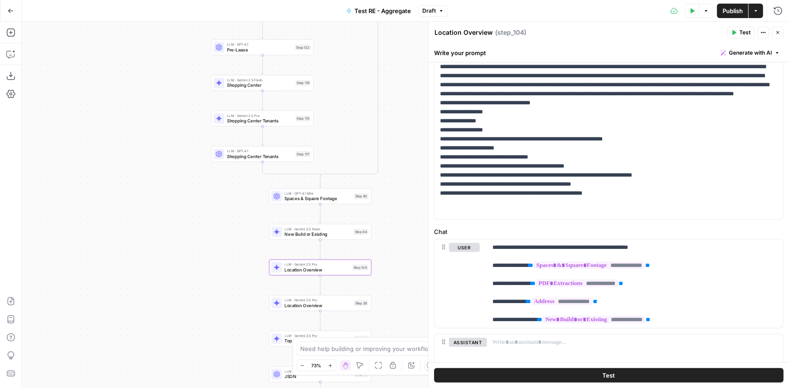
drag, startPoint x: 290, startPoint y: 213, endPoint x: 192, endPoint y: 228, distance: 99.2
click at [192, 228] on div "true false true false true false Workflow Input Settings Inputs LLM · Gemini 2.…" at bounding box center [405, 205] width 767 height 367
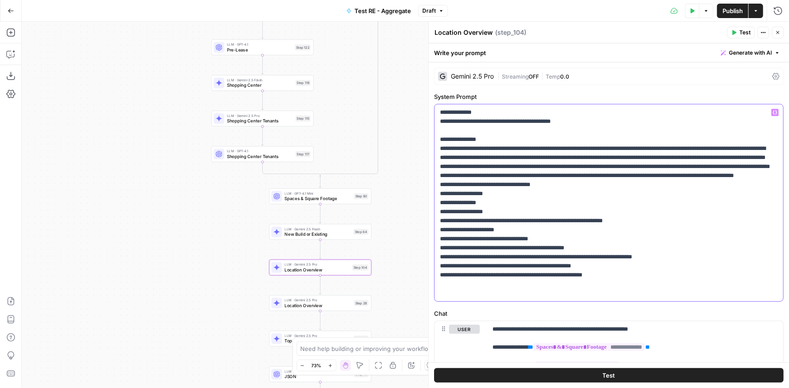
click at [450, 221] on p "**********" at bounding box center [606, 203] width 332 height 190
click at [291, 118] on span "Shopping Center Tenants" at bounding box center [260, 121] width 66 height 7
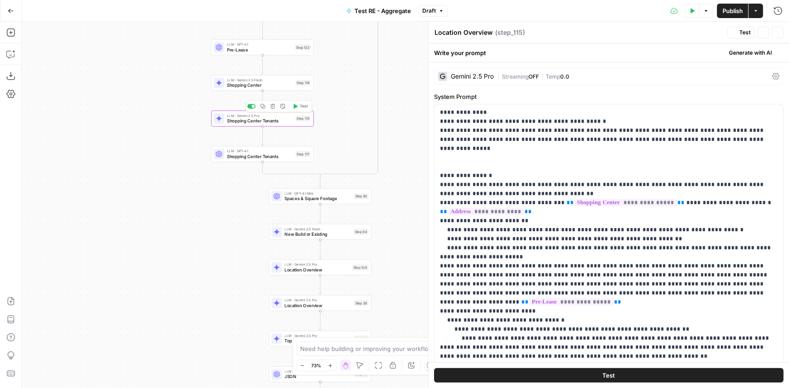
type textarea "Shopping Center Tenants"
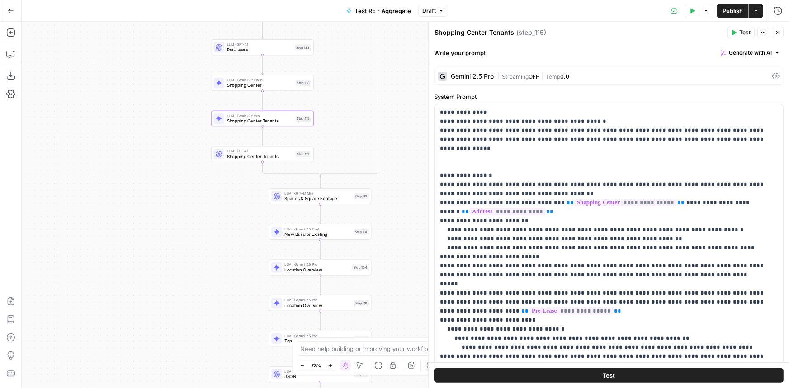
click at [775, 27] on button "Close" at bounding box center [777, 33] width 12 height 12
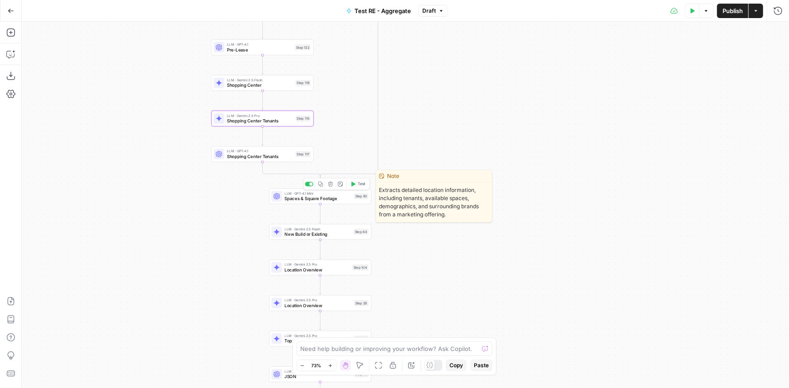
click at [352, 196] on div "LLM · GPT-4.1 Mini Spaces & Square Footage Step 90 Copy step Delete step Edit N…" at bounding box center [319, 196] width 97 height 11
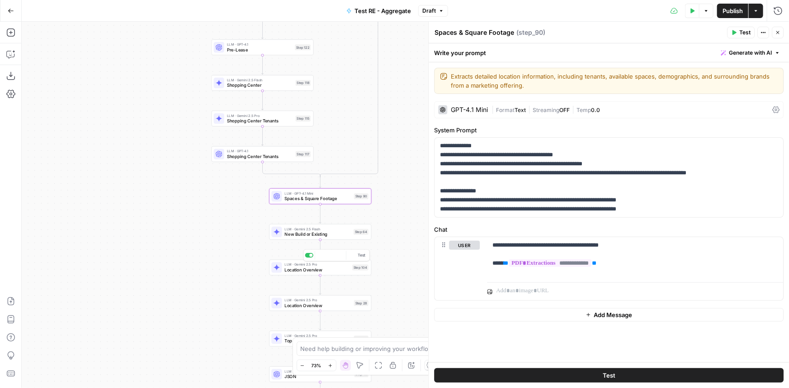
click at [337, 271] on span "Location Overview" at bounding box center [317, 270] width 65 height 7
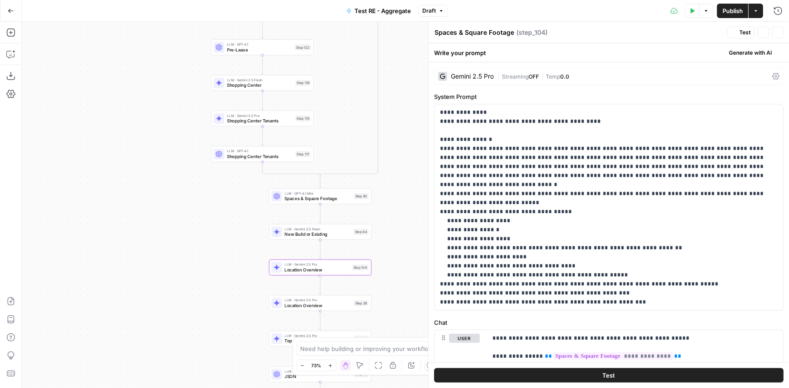
type textarea "Location Overview"
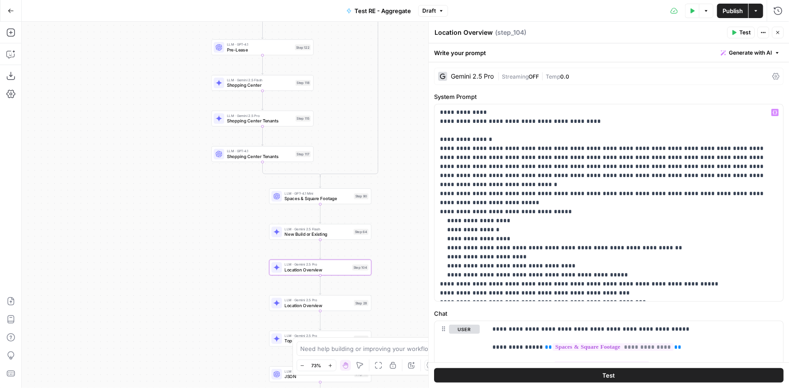
click at [520, 70] on div "Gemini 2.5 Pro | Streaming OFF | Temp 0.0" at bounding box center [608, 76] width 349 height 17
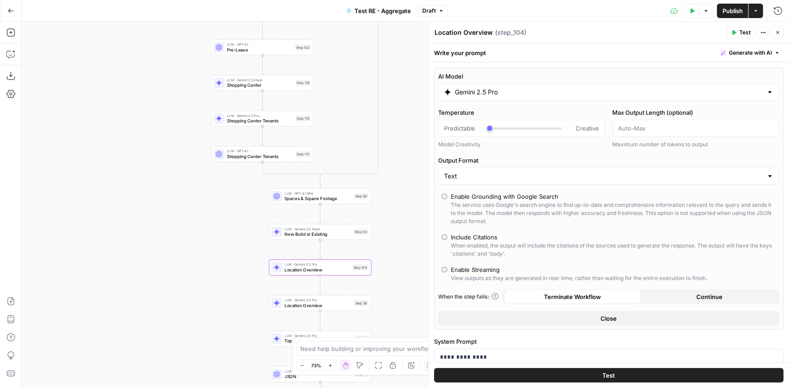
click at [776, 33] on icon "button" at bounding box center [777, 32] width 5 height 5
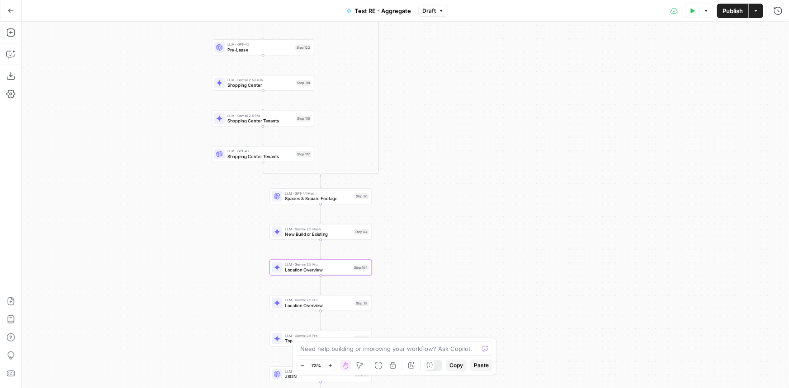
click at [301, 276] on div "true false true false true false Workflow Input Settings Inputs LLM · Gemini 2.…" at bounding box center [405, 205] width 767 height 367
click at [307, 269] on span "Location Overview" at bounding box center [317, 270] width 65 height 7
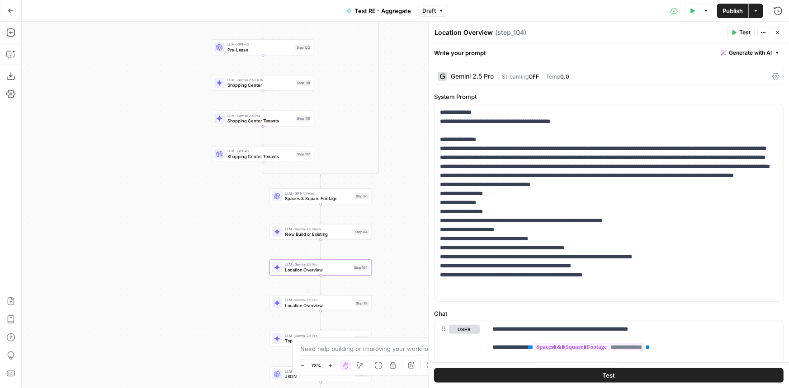
click at [320, 310] on div "LLM · Gemini 2.5 Pro Location Overview Step 28 Copy step Delete step Add Note T…" at bounding box center [320, 304] width 102 height 16
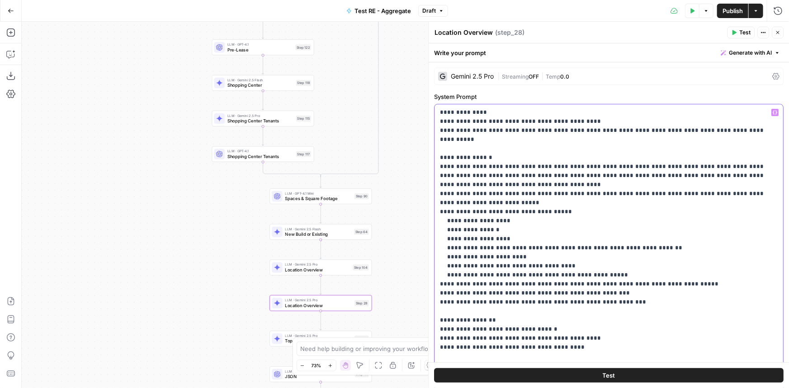
click at [451, 221] on p "**********" at bounding box center [606, 266] width 332 height 316
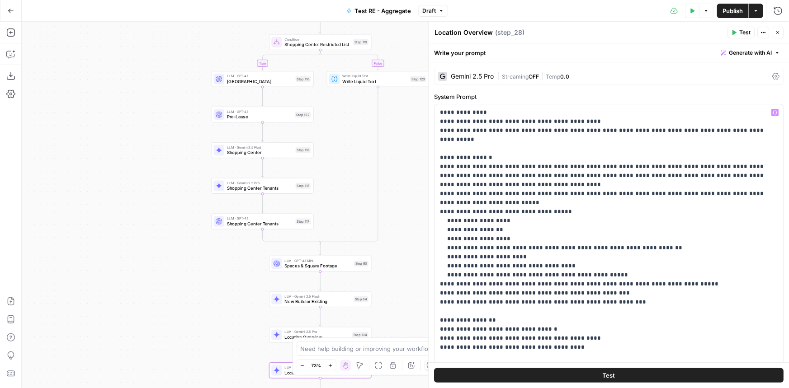
drag, startPoint x: 146, startPoint y: 168, endPoint x: 145, endPoint y: 231, distance: 63.3
click at [145, 231] on div "true false true false true false Workflow Input Settings Inputs LLM · Gemini 2.…" at bounding box center [405, 205] width 767 height 367
click at [261, 174] on icon "button" at bounding box center [262, 173] width 5 height 5
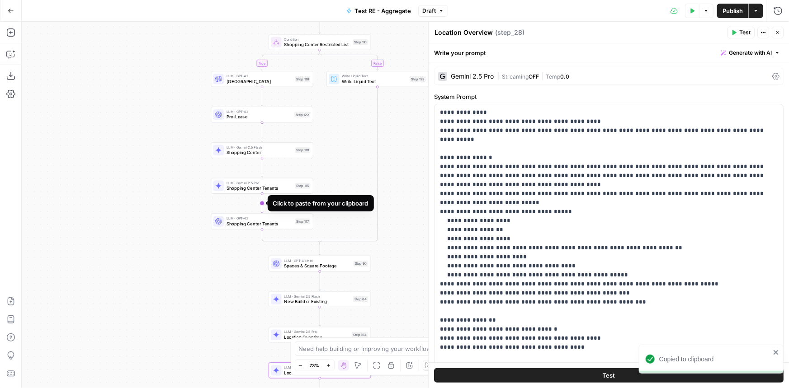
click at [261, 205] on icon "Edge from step_115 to step_117" at bounding box center [262, 203] width 2 height 19
click at [264, 226] on span "Shopping Center Tenants" at bounding box center [258, 224] width 65 height 7
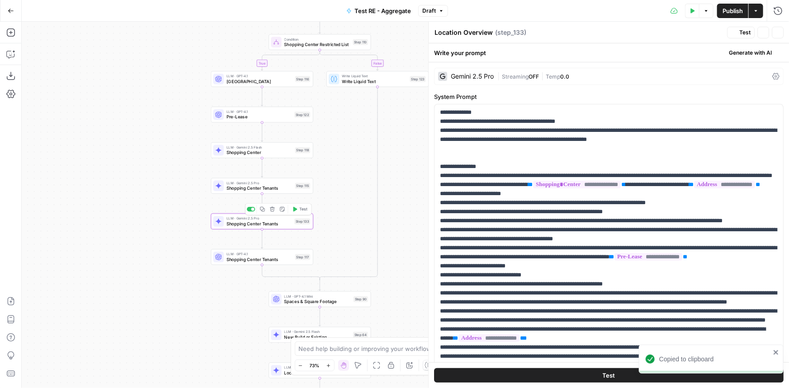
type textarea "Shopping Center Tenants"
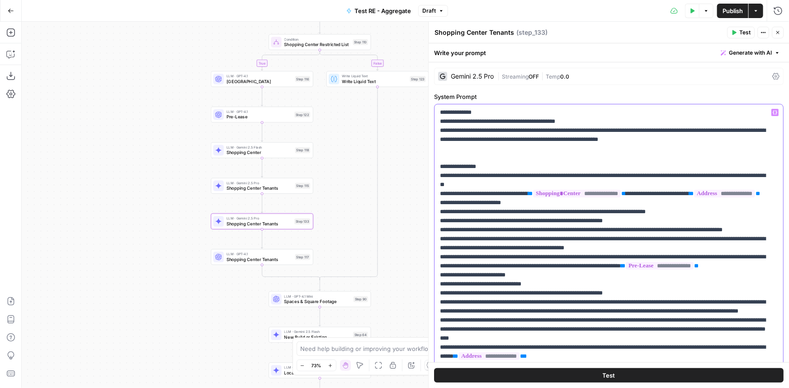
drag, startPoint x: 732, startPoint y: 141, endPoint x: 716, endPoint y: 137, distance: 15.8
drag, startPoint x: 700, startPoint y: 131, endPoint x: 723, endPoint y: 142, distance: 25.9
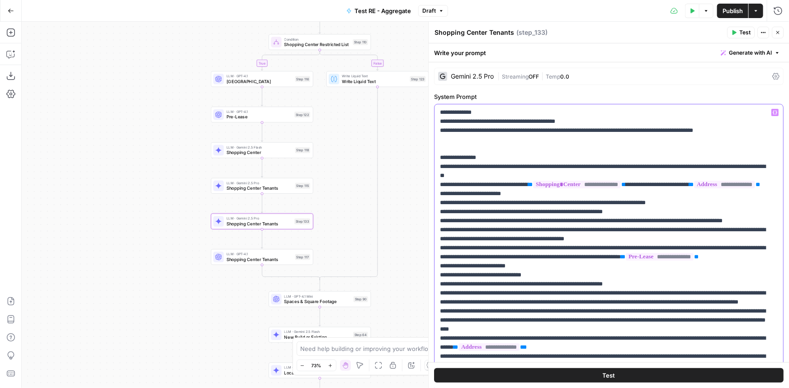
drag, startPoint x: 639, startPoint y: 165, endPoint x: 658, endPoint y: 167, distance: 19.6
drag, startPoint x: 631, startPoint y: 166, endPoint x: 658, endPoint y: 169, distance: 26.4
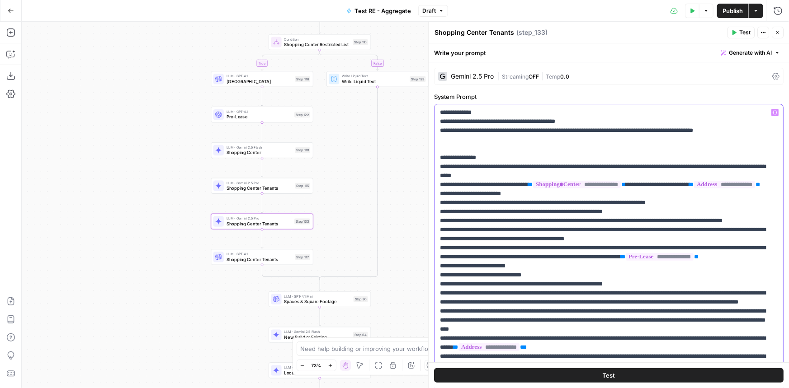
drag, startPoint x: 631, startPoint y: 168, endPoint x: 656, endPoint y: 169, distance: 24.9
drag, startPoint x: 686, startPoint y: 169, endPoint x: 691, endPoint y: 169, distance: 5.9
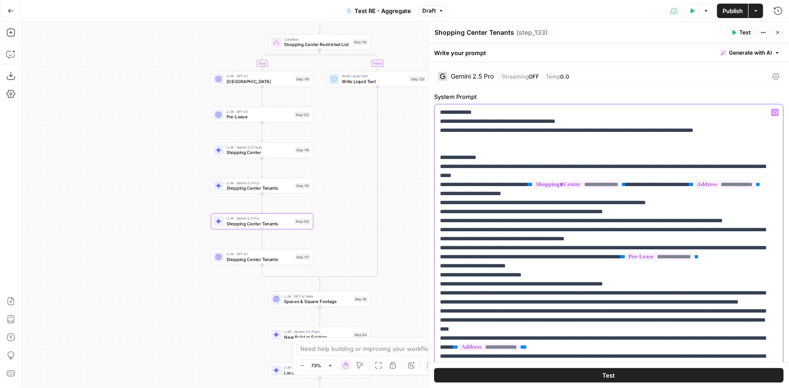
drag, startPoint x: 456, startPoint y: 204, endPoint x: 476, endPoint y: 205, distance: 19.9
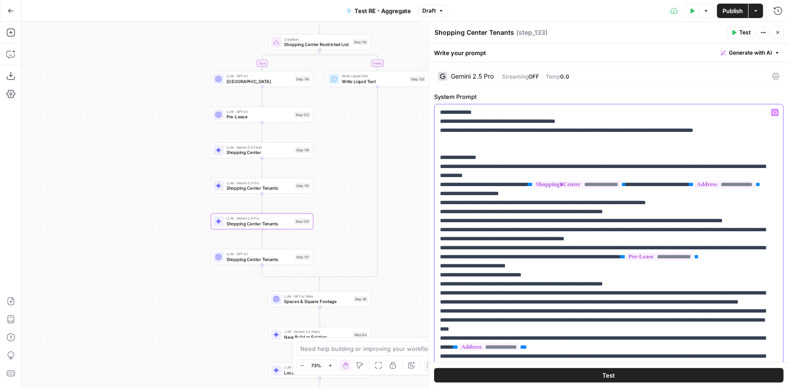
click at [271, 212] on icon "button" at bounding box center [271, 209] width 5 height 5
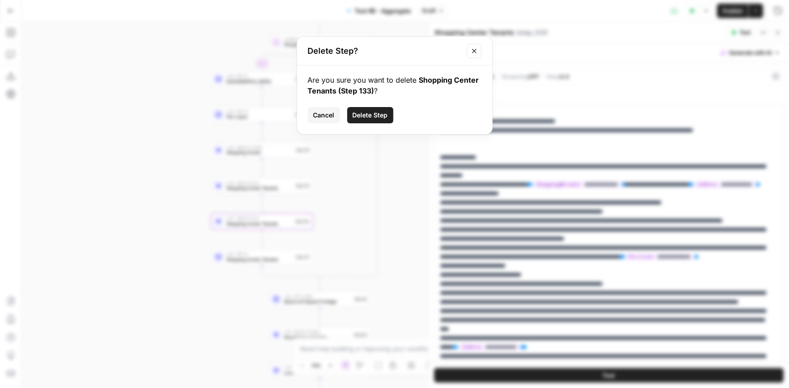
click at [365, 121] on button "Delete Step" at bounding box center [370, 115] width 46 height 16
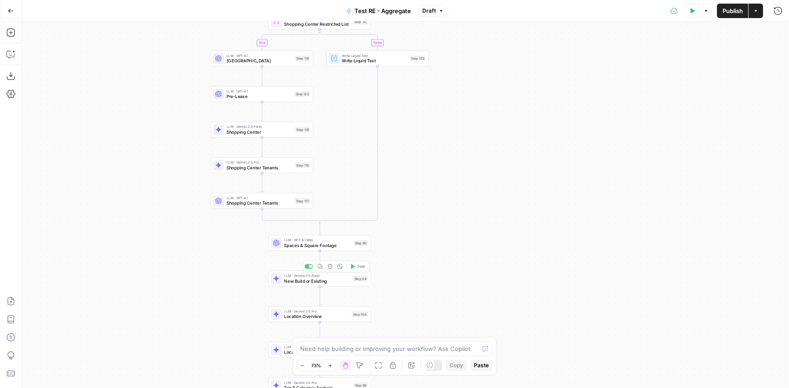
click at [324, 312] on span "LLM · Gemini 2.5 Pro" at bounding box center [316, 311] width 65 height 5
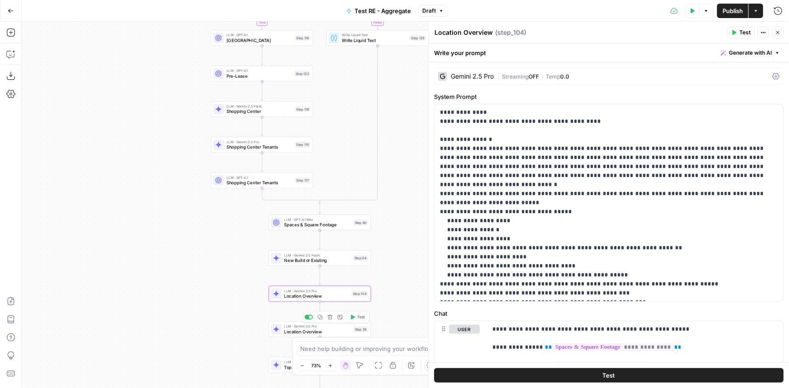
scroll to position [82, 0]
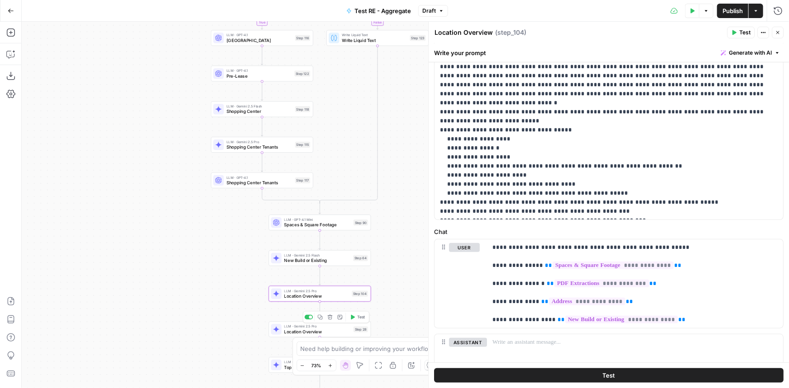
click at [324, 332] on span "Location Overview" at bounding box center [317, 332] width 66 height 7
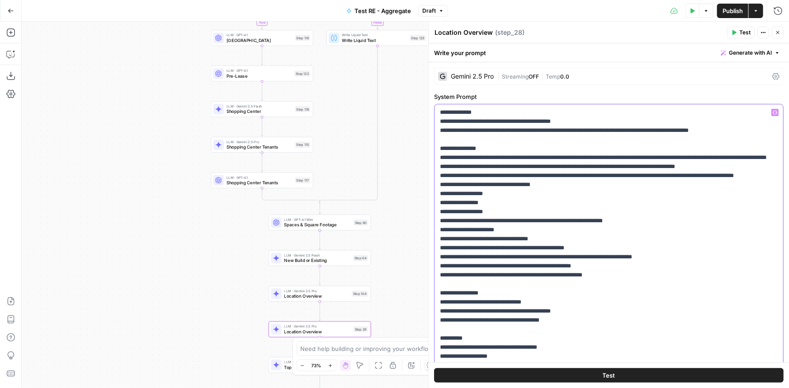
click at [509, 221] on p "**********" at bounding box center [606, 266] width 332 height 316
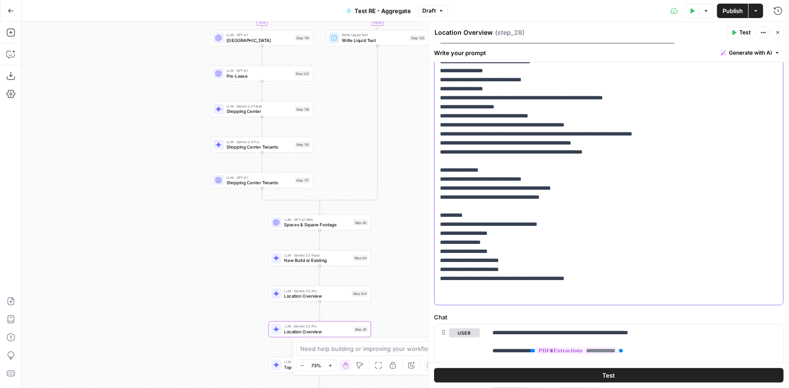
scroll to position [246, 0]
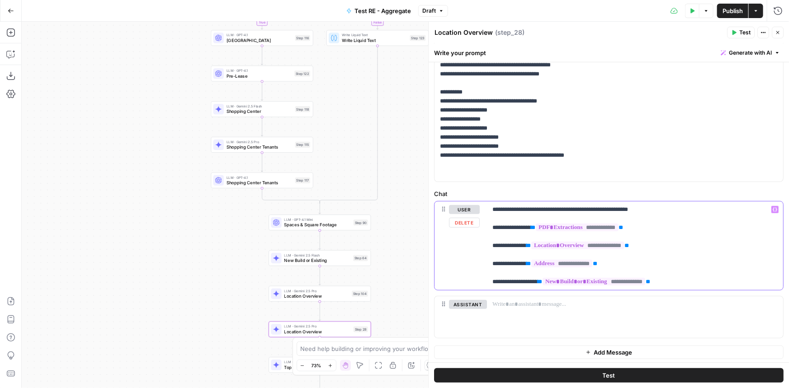
click at [691, 273] on p "**********" at bounding box center [631, 245] width 279 height 81
click at [694, 278] on p "**********" at bounding box center [631, 245] width 279 height 81
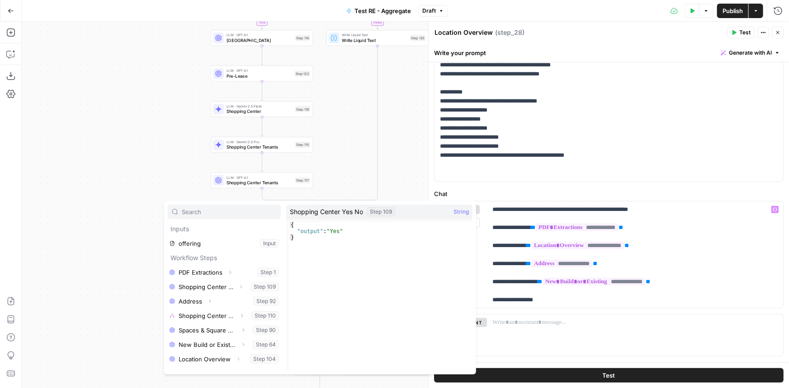
click at [181, 146] on div "true false true false true false Workflow Input Settings Inputs LLM · Gemini 2.…" at bounding box center [405, 205] width 767 height 367
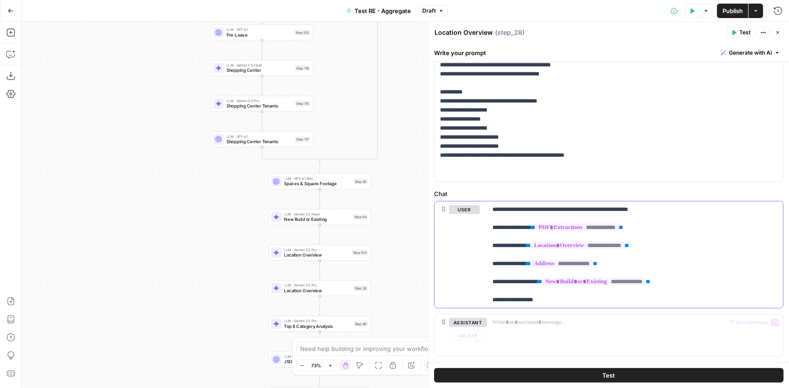
click at [581, 305] on div "**********" at bounding box center [635, 255] width 296 height 107
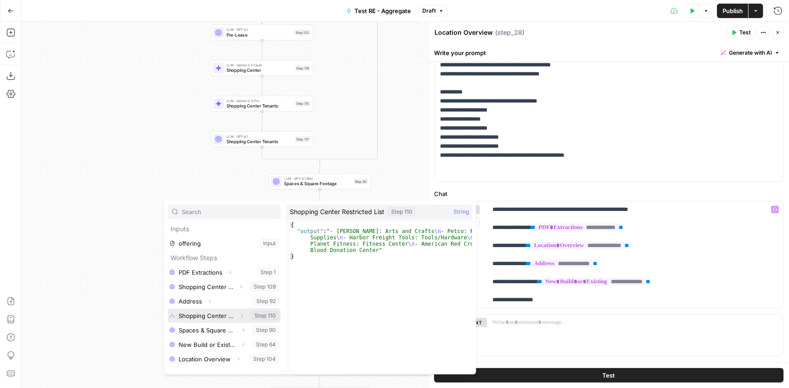
click at [202, 316] on button "Select variable Shopping Center Restricted List" at bounding box center [224, 316] width 113 height 14
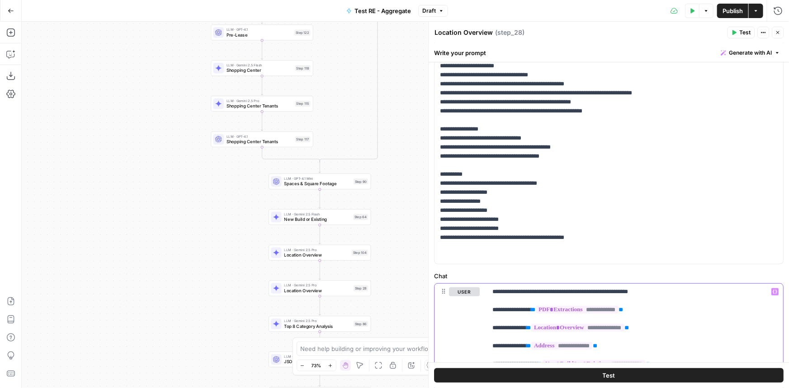
scroll to position [0, 0]
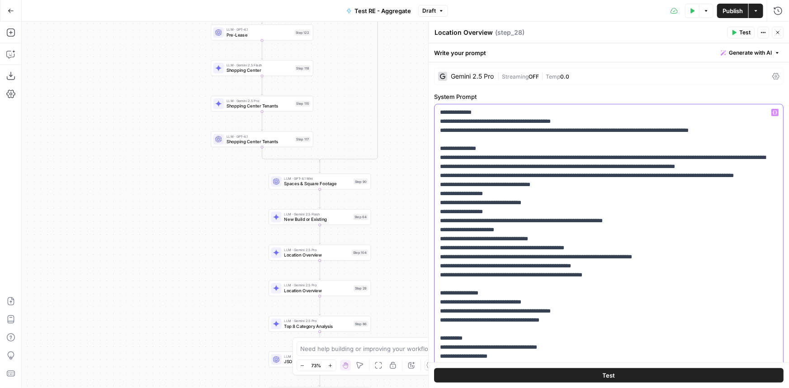
click at [451, 222] on p "**********" at bounding box center [606, 266] width 332 height 316
click at [753, 129] on p "**********" at bounding box center [606, 266] width 332 height 316
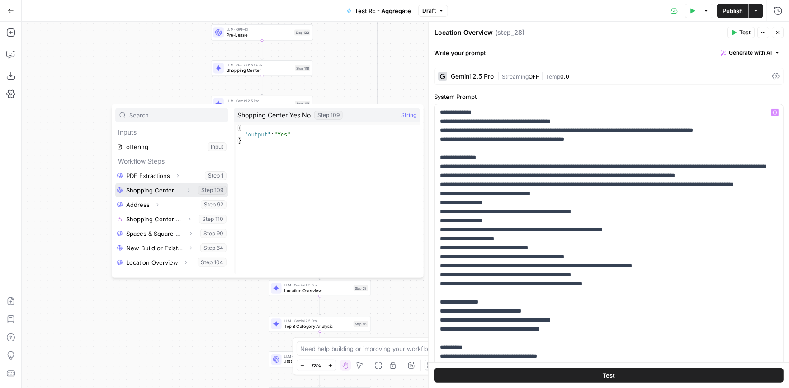
click at [159, 189] on button "Select variable Shopping Center Yes No" at bounding box center [171, 190] width 113 height 14
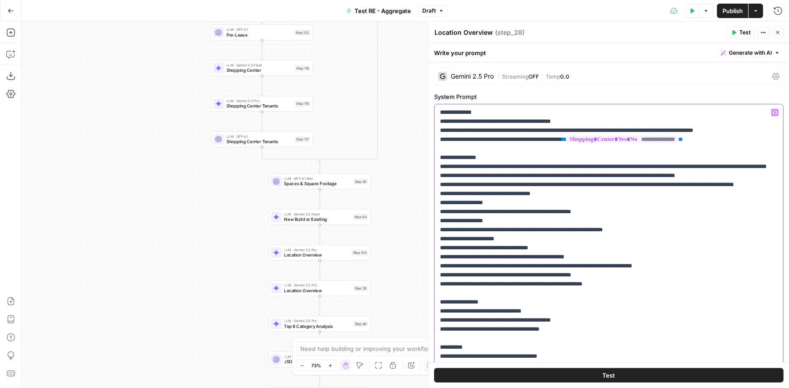
drag, startPoint x: 719, startPoint y: 145, endPoint x: 436, endPoint y: 143, distance: 283.8
click at [436, 143] on div "**********" at bounding box center [608, 270] width 348 height 333
copy p "**********"
click at [326, 258] on span "Location Overview" at bounding box center [316, 255] width 65 height 7
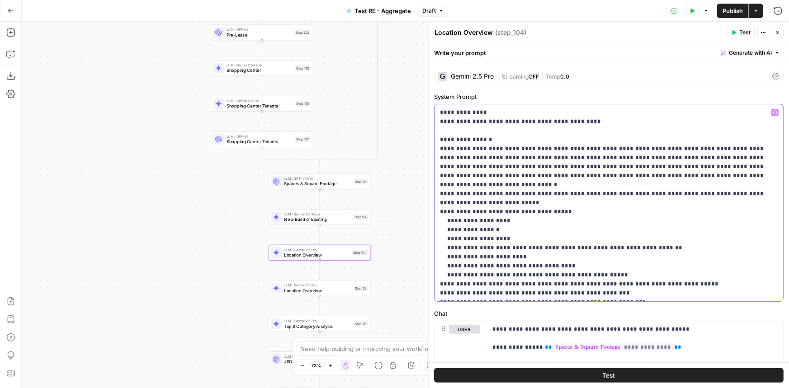
click at [590, 122] on p "**********" at bounding box center [606, 203] width 332 height 190
click at [699, 174] on p "**********" at bounding box center [606, 203] width 332 height 190
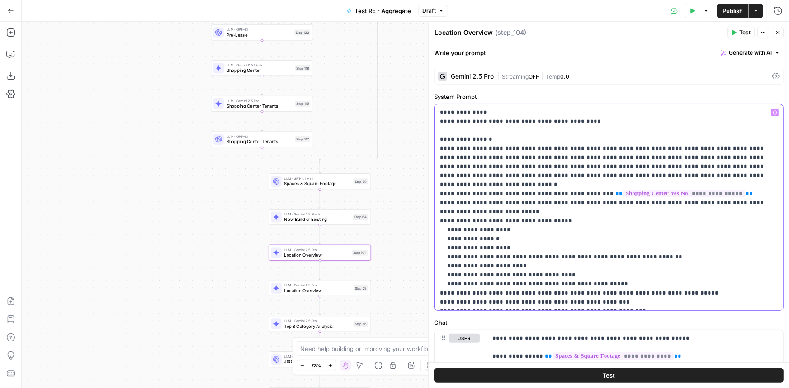
click at [451, 229] on p "**********" at bounding box center [606, 207] width 332 height 199
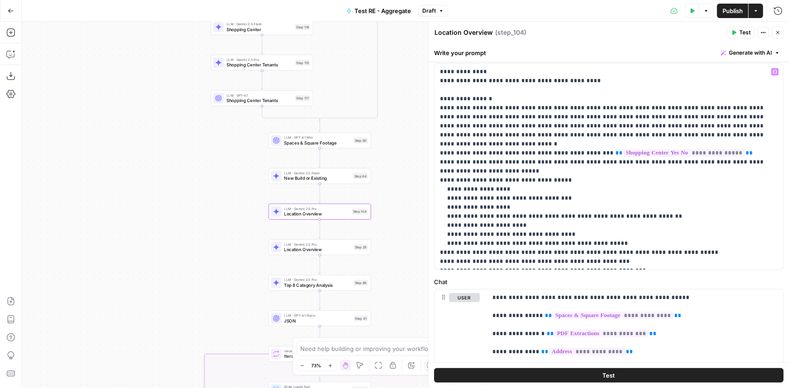
click at [338, 249] on span "Location Overview" at bounding box center [317, 249] width 66 height 7
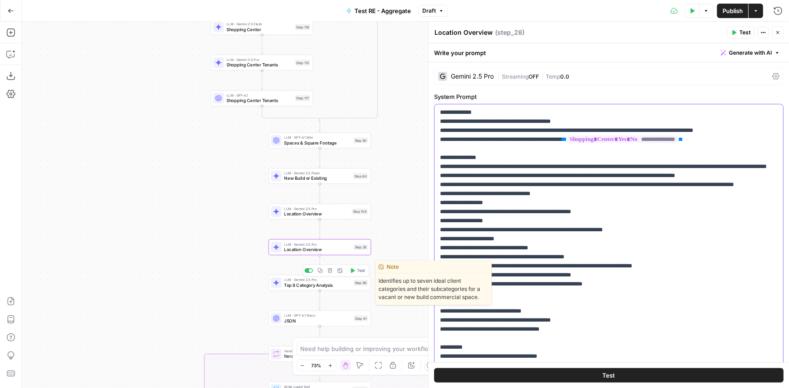
click at [549, 192] on p "**********" at bounding box center [606, 270] width 332 height 325
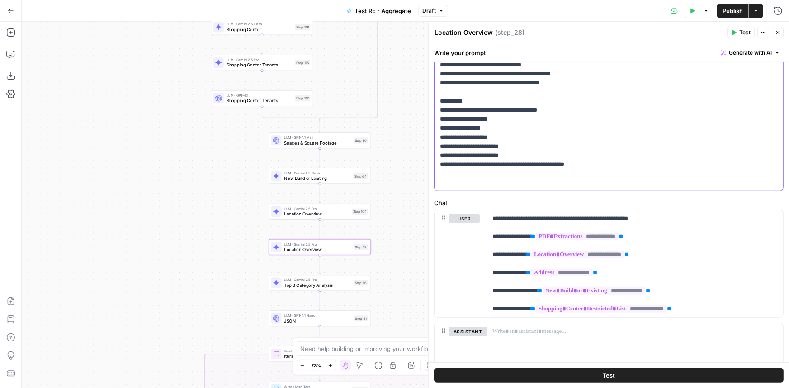
scroll to position [0, 0]
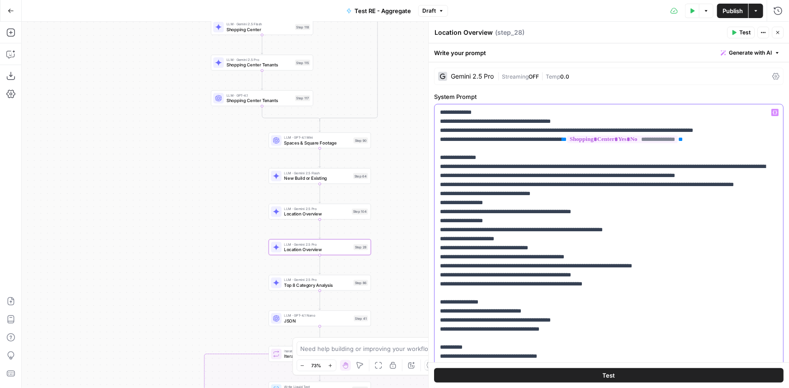
click at [722, 140] on p "**********" at bounding box center [606, 270] width 332 height 325
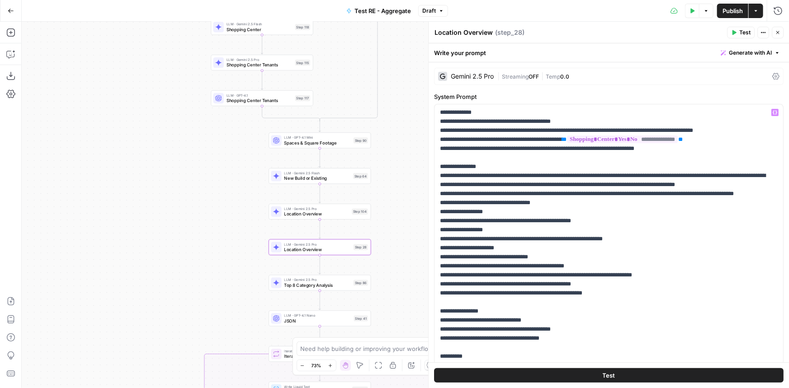
click at [732, 7] on span "Publish" at bounding box center [732, 10] width 20 height 9
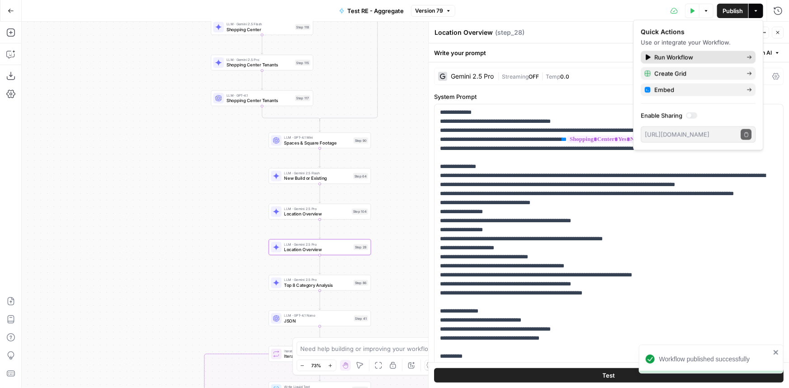
click at [698, 55] on span "Run Workflow" at bounding box center [696, 57] width 85 height 9
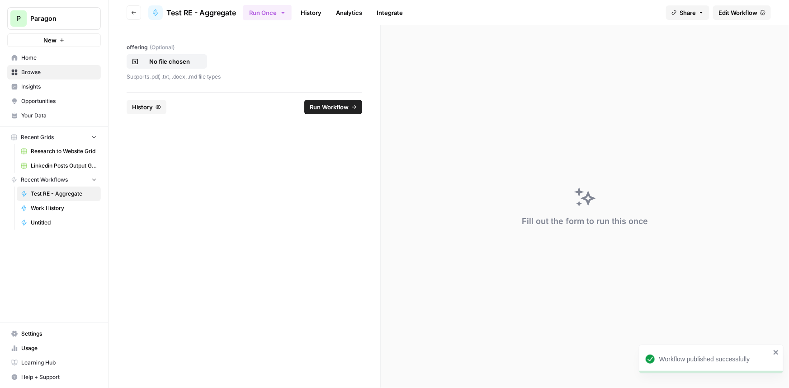
click at [139, 108] on span "History" at bounding box center [142, 107] width 21 height 9
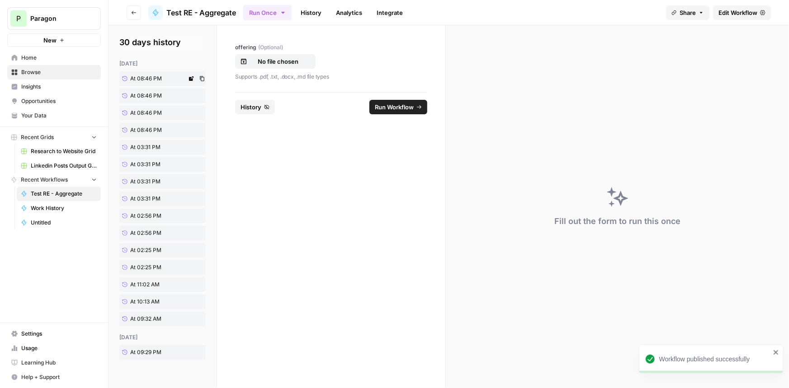
click at [149, 75] on span "At 08:46 PM" at bounding box center [146, 79] width 32 height 8
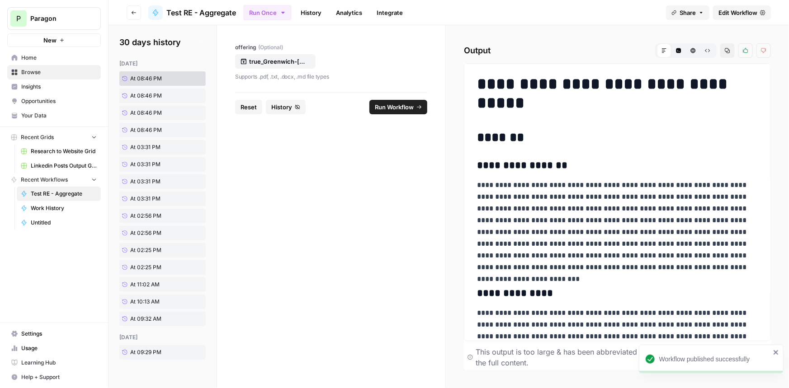
click at [736, 17] on link "Edit Workflow" at bounding box center [742, 12] width 58 height 14
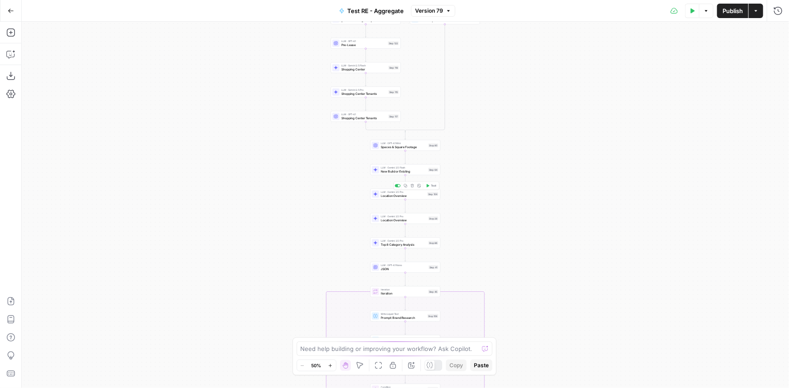
click at [418, 192] on span "LLM · Gemini 2.5 Pro" at bounding box center [403, 192] width 45 height 4
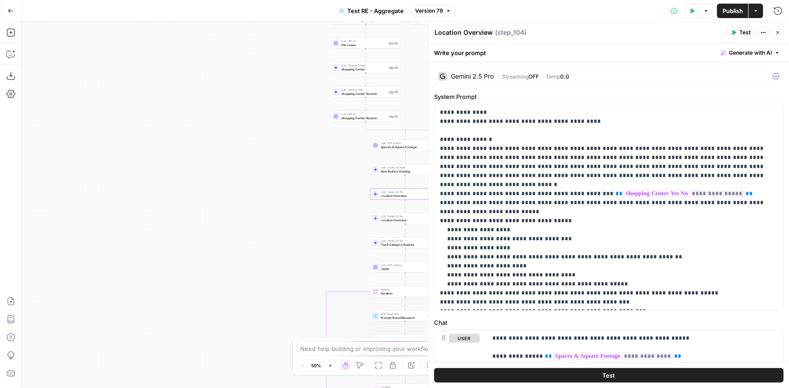
click at [491, 34] on textarea "Location Overview" at bounding box center [463, 32] width 58 height 9
type textarea "Location Overview Deep Research"
click at [776, 33] on icon "button" at bounding box center [777, 32] width 5 height 5
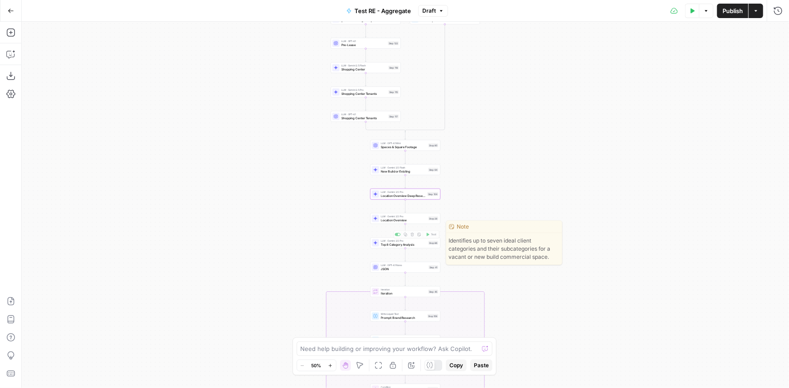
click at [397, 219] on span "Location Overview" at bounding box center [404, 220] width 46 height 5
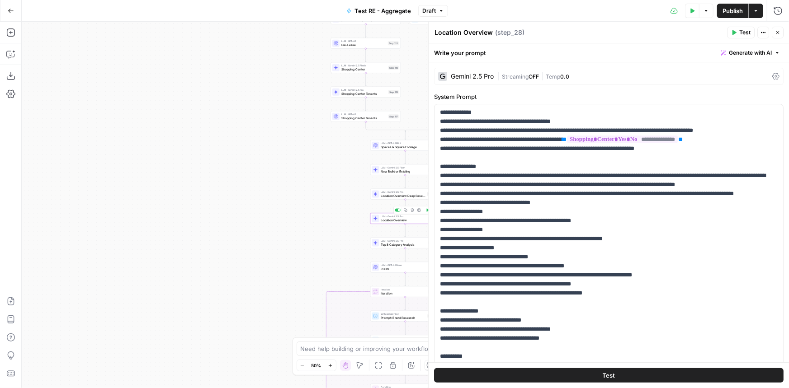
click at [488, 35] on textarea "Location Overview" at bounding box center [463, 32] width 58 height 9
click at [490, 35] on textarea "Location Overview" at bounding box center [463, 32] width 58 height 9
type textarea "Location Overview Final"
click at [738, 13] on span "Publish" at bounding box center [732, 10] width 20 height 9
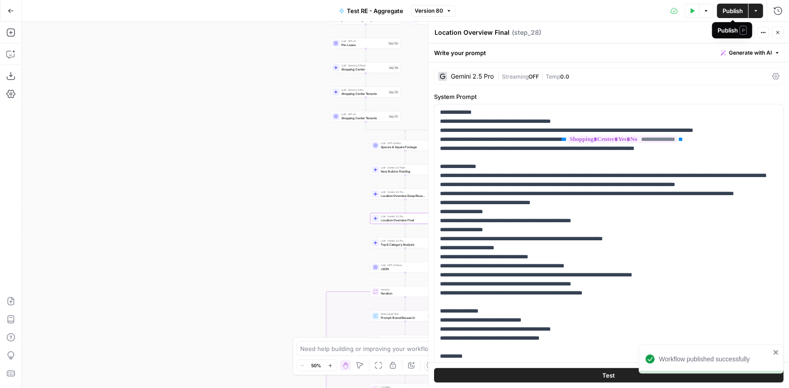
click at [734, 10] on span "Publish" at bounding box center [732, 10] width 20 height 9
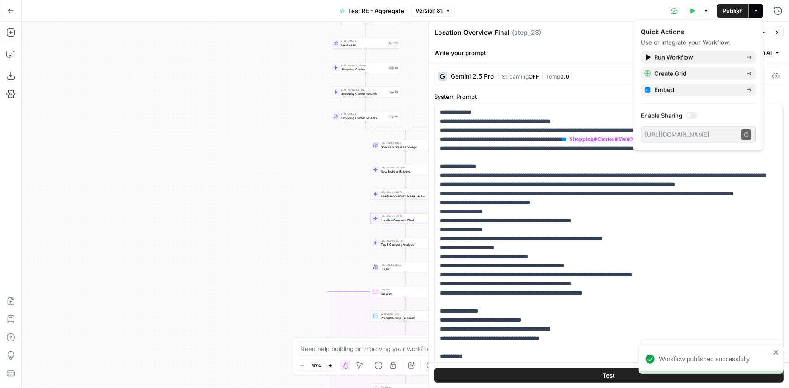
click at [718, 57] on span "Run Workflow" at bounding box center [696, 57] width 85 height 9
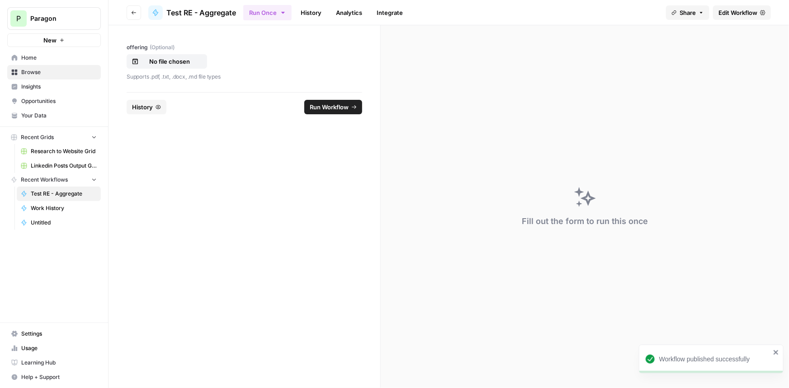
click at [148, 103] on span "History" at bounding box center [142, 107] width 21 height 9
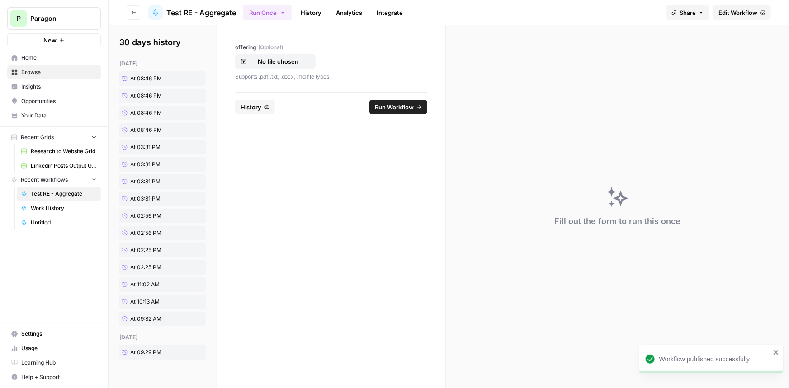
click at [153, 74] on link "At 08:46 PM" at bounding box center [152, 78] width 67 height 14
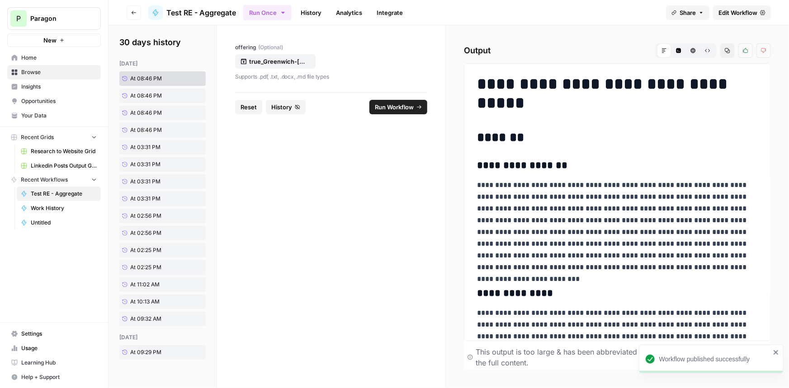
click at [395, 106] on span "Run Workflow" at bounding box center [394, 107] width 39 height 9
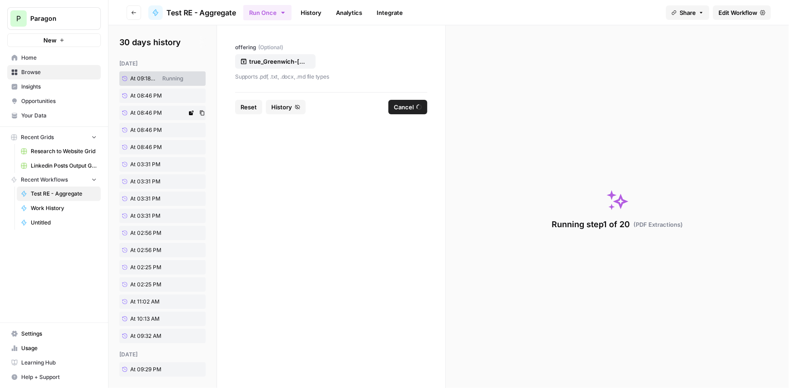
click at [155, 109] on span "At 08:46 PM" at bounding box center [146, 113] width 32 height 8
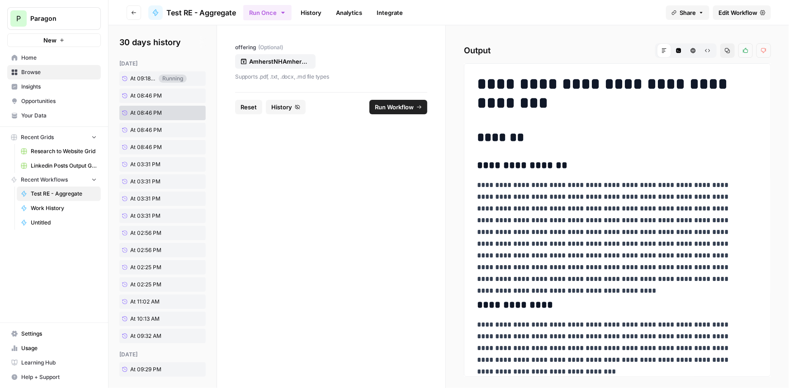
click at [396, 106] on span "Run Workflow" at bounding box center [394, 107] width 39 height 9
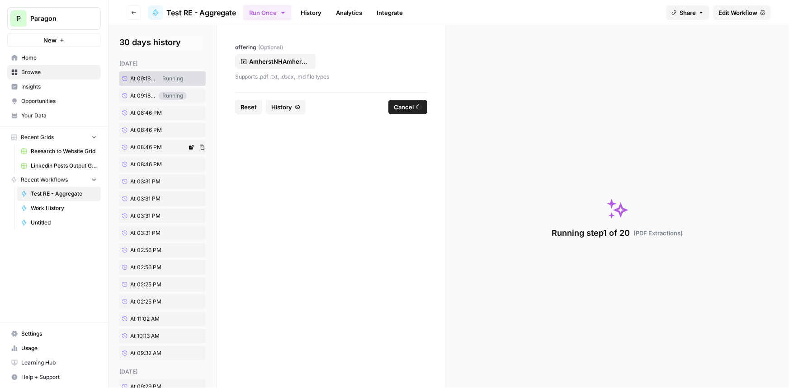
click at [154, 145] on span "At 08:46 PM" at bounding box center [146, 147] width 32 height 8
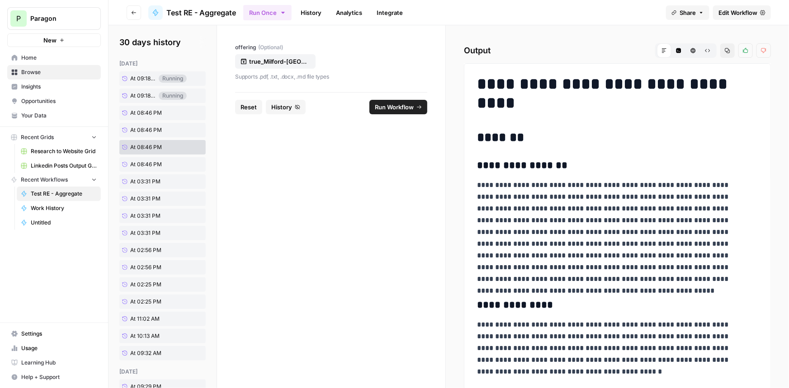
click at [416, 104] on icon "submit" at bounding box center [418, 106] width 5 height 5
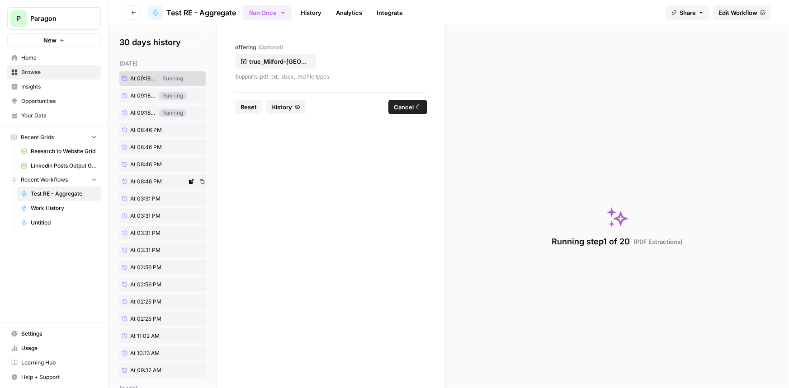
click at [163, 183] on link "At 08:46 PM" at bounding box center [152, 181] width 67 height 14
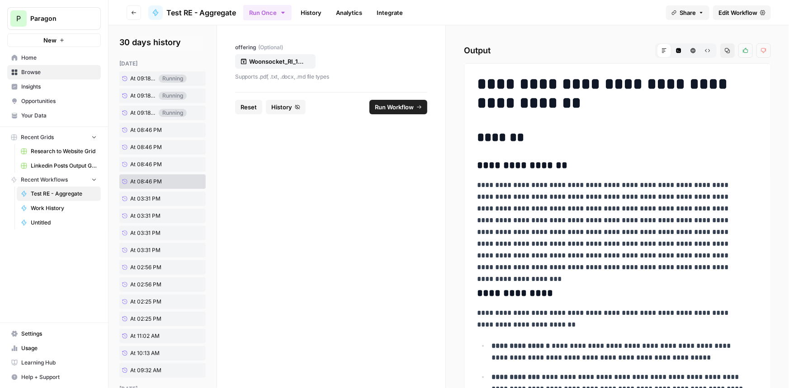
click at [392, 109] on span "Run Workflow" at bounding box center [394, 107] width 39 height 9
